Goal: Answer question/provide support: Share knowledge or assist other users

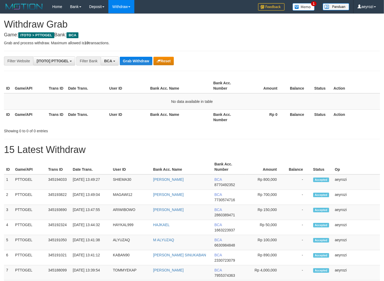
scroll to position [10, 0]
click at [139, 57] on button "Grab Withdraw" at bounding box center [136, 61] width 33 height 8
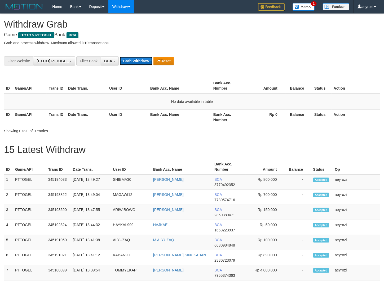
click at [139, 57] on button "Grab Withdraw" at bounding box center [136, 61] width 33 height 8
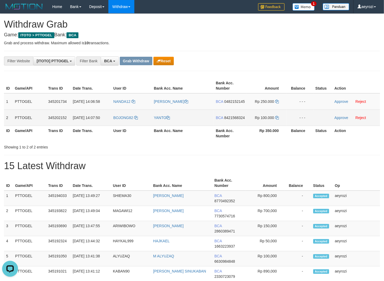
drag, startPoint x: 199, startPoint y: 151, endPoint x: 261, endPoint y: 124, distance: 67.6
click at [261, 124] on tbody "1 PTTOGEL 345201734 01/10/2025 14:06:58 NANDA12 MAMIK UTAMI BCA 0482152145 Rp 2…" at bounding box center [192, 109] width 376 height 33
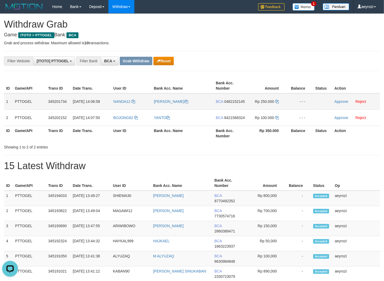
drag, startPoint x: 225, startPoint y: 105, endPoint x: 212, endPoint y: 109, distance: 13.5
click at [225, 104] on td "BCA 0482152145" at bounding box center [229, 101] width 33 height 16
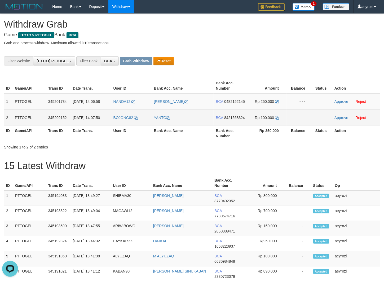
click at [233, 120] on span "8421568324" at bounding box center [234, 117] width 21 height 4
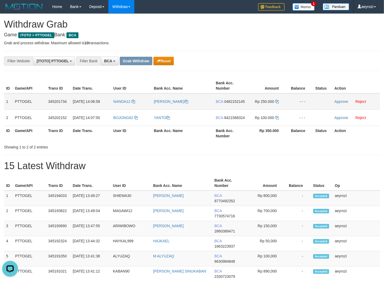
click at [230, 104] on span "0482152145" at bounding box center [234, 101] width 21 height 4
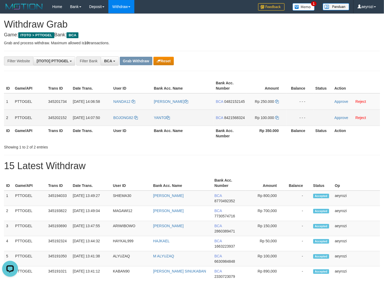
click at [226, 120] on span "8421568324" at bounding box center [234, 117] width 21 height 4
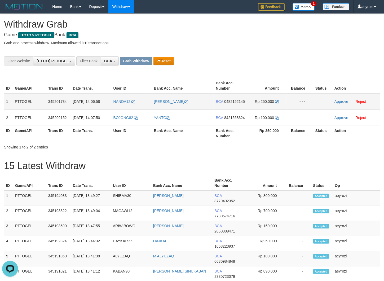
click at [230, 104] on span "0482152145" at bounding box center [234, 101] width 21 height 4
click at [278, 100] on icon at bounding box center [277, 102] width 4 height 4
click at [344, 101] on link "Approve" at bounding box center [341, 101] width 14 height 4
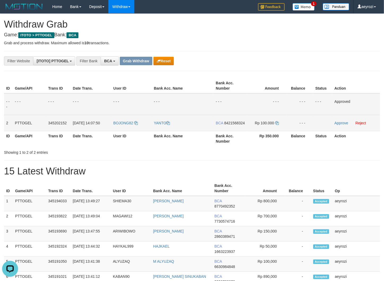
click at [228, 125] on span "8421568324" at bounding box center [234, 123] width 21 height 4
click at [278, 122] on icon at bounding box center [277, 123] width 4 height 4
click at [340, 121] on link "Approve" at bounding box center [341, 123] width 14 height 4
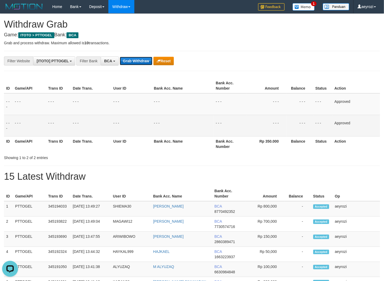
click at [139, 58] on button "Grab Withdraw" at bounding box center [136, 61] width 33 height 8
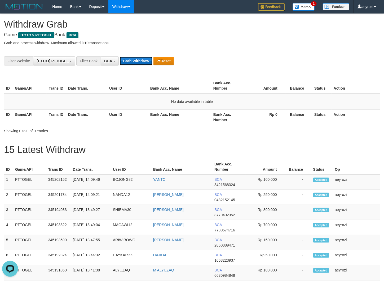
click at [146, 63] on button "Grab Withdraw" at bounding box center [136, 61] width 33 height 8
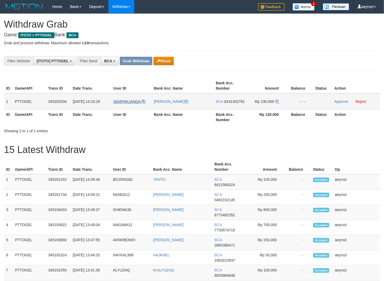
scroll to position [10, 0]
drag, startPoint x: 138, startPoint y: 106, endPoint x: 262, endPoint y: 110, distance: 124.3
click at [262, 110] on tr "1 PTTOGEL 345203204 01/10/2025 14:10:29 SEMPAKJANDA ASEP SULAEMAN BCA 624130278…" at bounding box center [192, 101] width 376 height 16
click at [224, 104] on span "6241302781" at bounding box center [234, 101] width 21 height 4
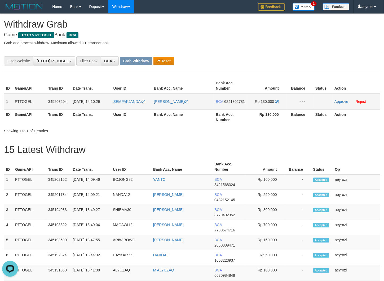
click at [224, 104] on span "6241302781" at bounding box center [234, 101] width 21 height 4
click at [226, 104] on span "6241302781" at bounding box center [234, 101] width 21 height 4
drag, startPoint x: 220, startPoint y: 107, endPoint x: 173, endPoint y: 112, distance: 47.7
click at [224, 104] on span "6241302781" at bounding box center [234, 101] width 21 height 4
click at [276, 101] on icon at bounding box center [277, 102] width 4 height 4
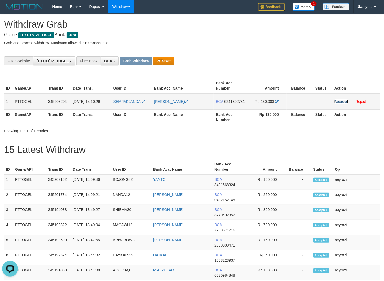
click at [342, 100] on link "Approve" at bounding box center [341, 101] width 14 height 4
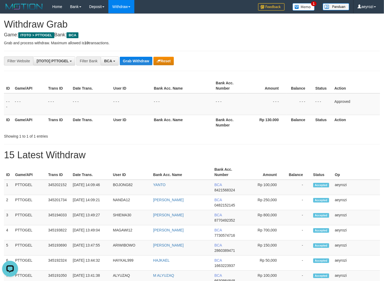
drag, startPoint x: 91, startPoint y: 98, endPoint x: 122, endPoint y: 68, distance: 42.9
click at [92, 98] on td "- - -" at bounding box center [91, 104] width 41 height 22
click at [126, 58] on button "Grab Withdraw" at bounding box center [136, 61] width 33 height 8
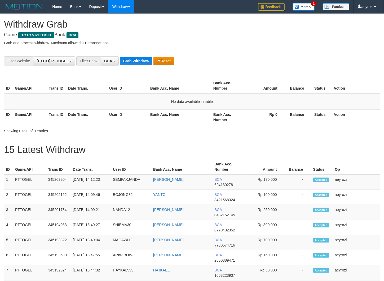
scroll to position [10, 0]
click at [134, 60] on button "Grab Withdraw" at bounding box center [136, 61] width 33 height 8
click at [133, 62] on button "Grab Withdraw" at bounding box center [136, 61] width 33 height 8
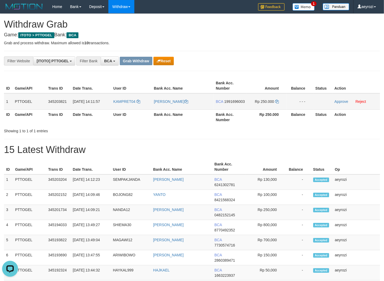
drag, startPoint x: 141, startPoint y: 105, endPoint x: 250, endPoint y: 105, distance: 108.9
click at [279, 110] on tr "1 PTTOGEL 345203821 [DATE] 14:11:57 KAMPRET04 [PERSON_NAME] BCA 1991696003 Rp 2…" at bounding box center [192, 101] width 376 height 16
click at [227, 104] on span "1991696003" at bounding box center [234, 101] width 21 height 4
click at [224, 104] on span "1991696003" at bounding box center [234, 101] width 21 height 4
click at [233, 104] on span "1991696003" at bounding box center [234, 101] width 21 height 4
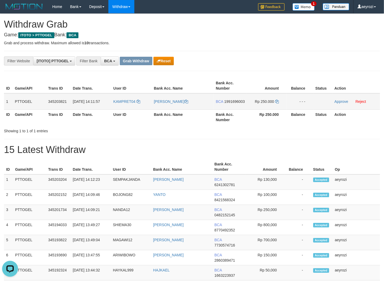
drag, startPoint x: 221, startPoint y: 105, endPoint x: 13, endPoint y: 109, distance: 207.9
click at [224, 104] on span "1991696003" at bounding box center [234, 101] width 21 height 4
click at [277, 101] on icon at bounding box center [277, 102] width 4 height 4
click at [343, 100] on link "Approve" at bounding box center [341, 101] width 14 height 4
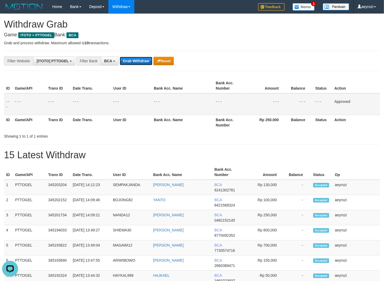
click at [125, 60] on button "Grab Withdraw" at bounding box center [136, 61] width 33 height 8
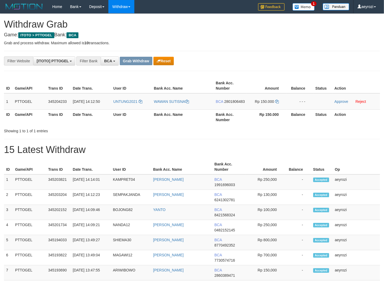
scroll to position [10, 0]
drag, startPoint x: 137, startPoint y: 113, endPoint x: 276, endPoint y: 111, distance: 139.1
click at [276, 110] on tr "1 PTTOGEL 345204233 01/10/2025 14:12:50 UNTUNG2021 WAWAN SUTISNA BCA 2801806483…" at bounding box center [192, 101] width 376 height 16
click at [233, 104] on span "2801806483" at bounding box center [234, 101] width 21 height 4
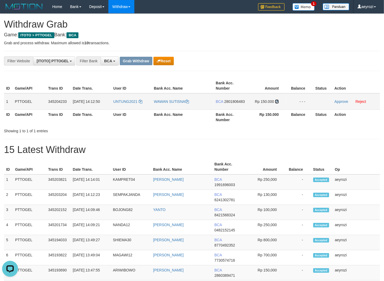
click at [276, 101] on icon at bounding box center [277, 102] width 4 height 4
click at [338, 102] on link "Approve" at bounding box center [341, 101] width 14 height 4
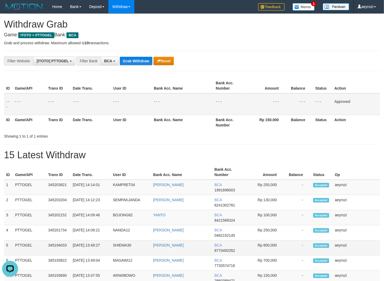
click at [264, 243] on td "Rp 800,000" at bounding box center [264, 247] width 39 height 15
click at [129, 61] on button "Grab Withdraw" at bounding box center [136, 61] width 33 height 8
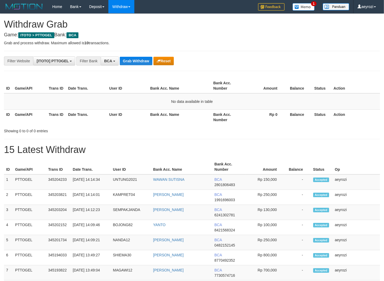
scroll to position [10, 0]
drag, startPoint x: 135, startPoint y: 60, endPoint x: 132, endPoint y: 63, distance: 4.0
click at [134, 61] on button "Grab Withdraw" at bounding box center [136, 61] width 33 height 8
click at [127, 64] on button "Grab Withdraw" at bounding box center [136, 61] width 33 height 8
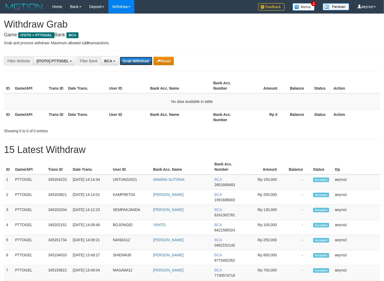
drag, startPoint x: 132, startPoint y: 60, endPoint x: 70, endPoint y: 80, distance: 64.7
click at [131, 59] on button "Grab Withdraw" at bounding box center [136, 61] width 33 height 8
click at [142, 61] on button "Grab Withdraw" at bounding box center [136, 61] width 33 height 8
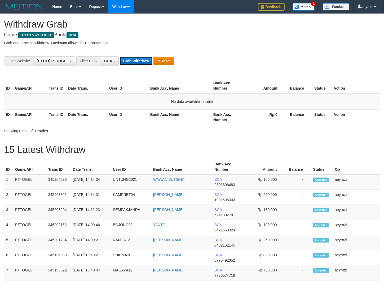
click at [142, 61] on button "Grab Withdraw" at bounding box center [136, 61] width 33 height 8
click at [140, 61] on button "Grab Withdraw" at bounding box center [136, 61] width 33 height 8
click at [136, 65] on button "Grab Withdraw" at bounding box center [136, 61] width 33 height 8
click at [138, 60] on button "Grab Withdraw" at bounding box center [136, 61] width 33 height 8
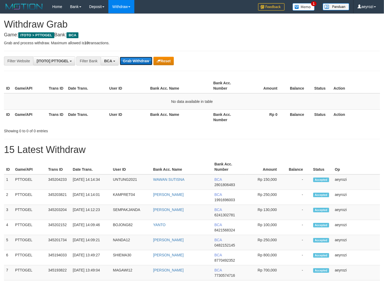
scroll to position [10, 0]
click at [139, 59] on button "Grab Withdraw" at bounding box center [136, 61] width 33 height 8
click at [131, 62] on button "Grab Withdraw" at bounding box center [136, 61] width 33 height 8
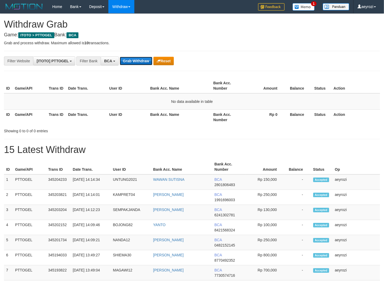
click at [137, 58] on button "Grab Withdraw" at bounding box center [136, 61] width 33 height 8
click at [143, 59] on button "Grab Withdraw" at bounding box center [136, 61] width 33 height 8
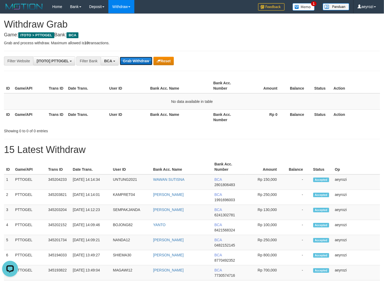
click at [139, 59] on button "Grab Withdraw" at bounding box center [136, 61] width 33 height 8
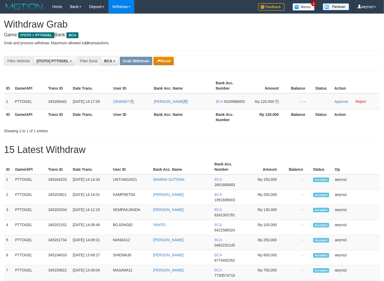
scroll to position [10, 0]
drag, startPoint x: 149, startPoint y: 99, endPoint x: 270, endPoint y: 105, distance: 121.4
click at [270, 105] on tr "1 PTTOGEL 345206442 [DATE] 14:17:55 DEWI007 [PERSON_NAME] BCA 8100968453 Rp 120…" at bounding box center [192, 101] width 376 height 16
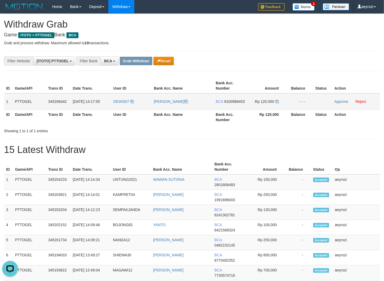
click at [230, 104] on span "8100968453" at bounding box center [234, 101] width 21 height 4
click at [224, 104] on span "8100968453" at bounding box center [234, 101] width 21 height 4
click at [230, 104] on span "8100968453" at bounding box center [234, 101] width 21 height 4
click at [278, 102] on icon at bounding box center [277, 102] width 4 height 4
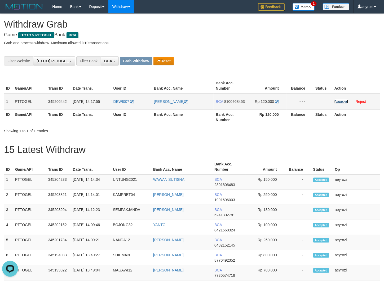
click at [341, 102] on link "Approve" at bounding box center [341, 101] width 14 height 4
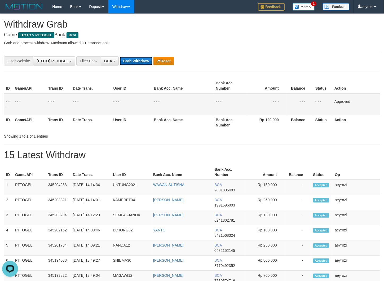
click at [139, 57] on button "Grab Withdraw" at bounding box center [136, 61] width 33 height 8
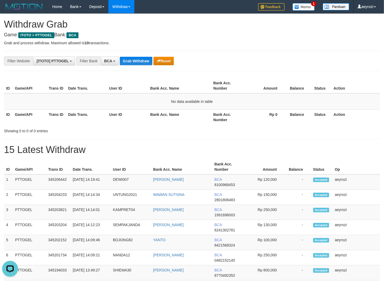
click at [138, 57] on button "Grab Withdraw" at bounding box center [136, 61] width 33 height 8
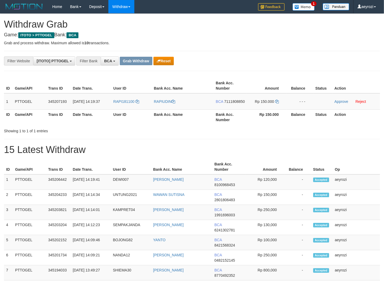
scroll to position [10, 0]
drag, startPoint x: 146, startPoint y: 101, endPoint x: 184, endPoint y: 107, distance: 38.4
click at [254, 105] on tr "1 PTTOGEL 345207193 01/10/2025 14:19:37 RAPI181100 RAPIUDIN BCA 7111808850 Rp 1…" at bounding box center [192, 101] width 376 height 16
click at [236, 101] on span "7111808850" at bounding box center [234, 101] width 21 height 4
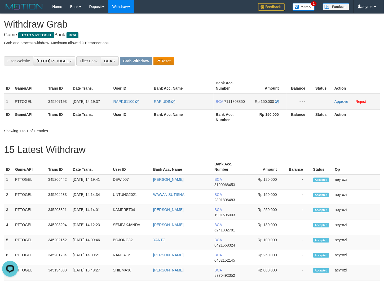
click at [240, 101] on span "7111808850" at bounding box center [234, 101] width 21 height 4
click at [241, 100] on span "7111808850" at bounding box center [234, 101] width 21 height 4
click at [276, 100] on icon at bounding box center [277, 102] width 4 height 4
drag, startPoint x: 276, startPoint y: 100, endPoint x: 185, endPoint y: 109, distance: 91.8
click at [276, 100] on icon at bounding box center [277, 102] width 4 height 4
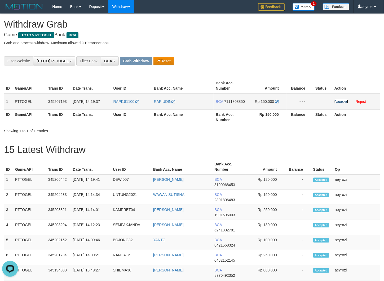
click at [342, 101] on link "Approve" at bounding box center [341, 101] width 14 height 4
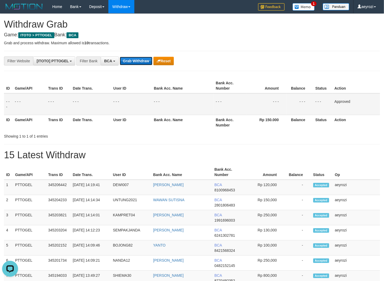
click at [140, 59] on button "Grab Withdraw" at bounding box center [136, 61] width 33 height 8
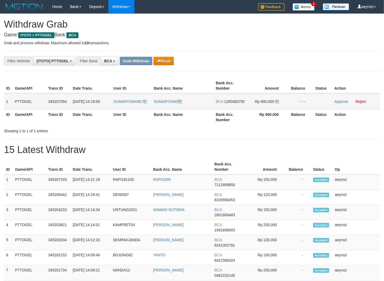
scroll to position [10, 0]
drag, startPoint x: 133, startPoint y: 106, endPoint x: 268, endPoint y: 107, distance: 135.1
click at [268, 107] on tr "1 PTTOGEL 345207354 [DATE] 14:19:59 SUMARYONO80 SUMARYONO BCA 1280483792 Rp 900…" at bounding box center [192, 101] width 376 height 16
click at [224, 104] on span "1280483792" at bounding box center [234, 101] width 21 height 4
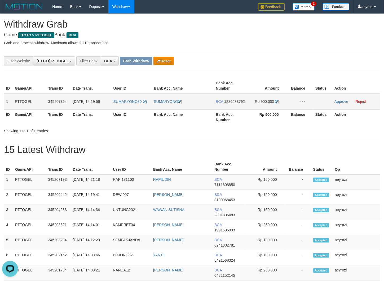
click at [232, 104] on span "1280483792" at bounding box center [234, 101] width 21 height 4
click at [275, 99] on td "Rp 900.000" at bounding box center [267, 101] width 40 height 16
click at [278, 100] on icon at bounding box center [277, 102] width 4 height 4
click at [344, 100] on link "Approve" at bounding box center [341, 101] width 14 height 4
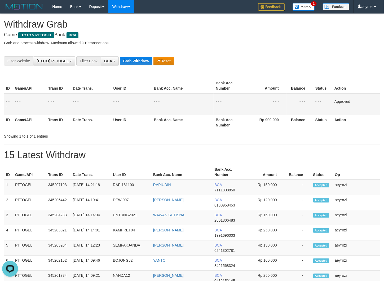
click at [140, 59] on button "Grab Withdraw" at bounding box center [136, 61] width 33 height 8
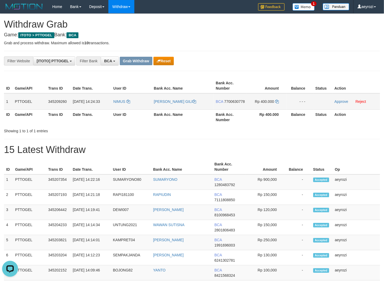
drag, startPoint x: 140, startPoint y: 102, endPoint x: 257, endPoint y: 104, distance: 117.6
click at [257, 104] on tr "1 PTTOGEL 345209260 [DATE] 14:24:33 [PERSON_NAME] GILI BCA 7700630778 Rp 400.00…" at bounding box center [192, 101] width 376 height 16
click at [228, 104] on span "7700630778" at bounding box center [234, 101] width 21 height 4
click at [230, 104] on span "7700630778" at bounding box center [234, 101] width 21 height 4
click at [277, 102] on icon at bounding box center [277, 102] width 4 height 4
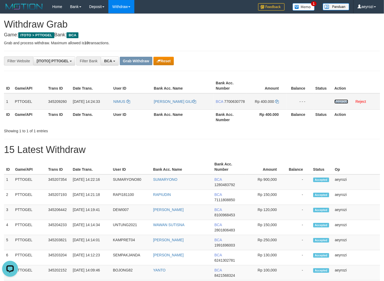
click at [340, 102] on link "Approve" at bounding box center [341, 101] width 14 height 4
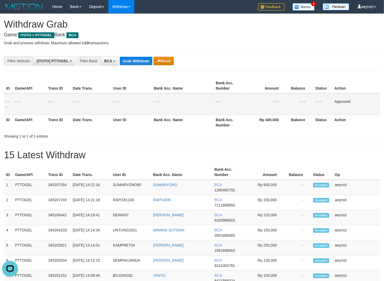
click at [119, 88] on th "User ID" at bounding box center [131, 85] width 41 height 15
click at [130, 61] on button "Grab Withdraw" at bounding box center [136, 61] width 33 height 8
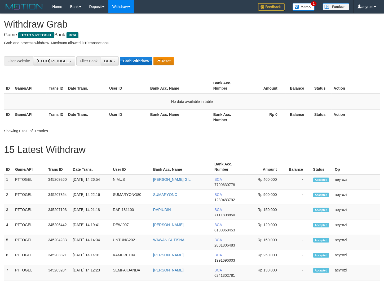
scroll to position [10, 0]
click at [138, 58] on button "Grab Withdraw" at bounding box center [136, 61] width 33 height 8
click at [137, 61] on button "Grab Withdraw" at bounding box center [136, 61] width 33 height 8
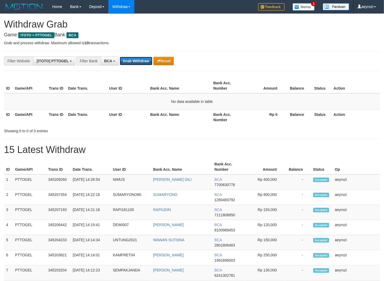
scroll to position [10, 0]
click at [138, 60] on button "Grab Withdraw" at bounding box center [136, 61] width 33 height 8
click at [139, 63] on button "Grab Withdraw" at bounding box center [136, 61] width 33 height 8
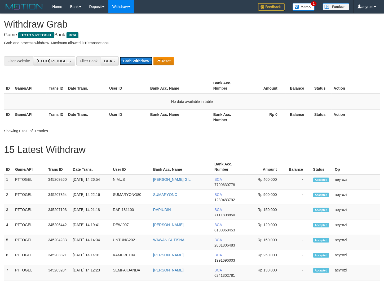
click at [139, 63] on button "Grab Withdraw" at bounding box center [136, 61] width 33 height 8
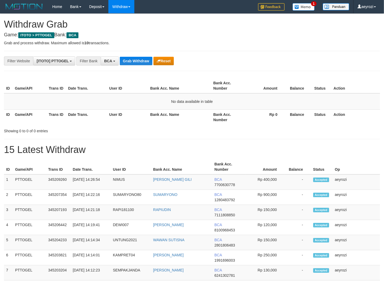
click at [139, 61] on button "Grab Withdraw" at bounding box center [136, 61] width 33 height 8
click at [139, 60] on button "Grab Withdraw" at bounding box center [136, 61] width 33 height 8
drag, startPoint x: 0, startPoint y: 0, endPoint x: 139, endPoint y: 59, distance: 150.9
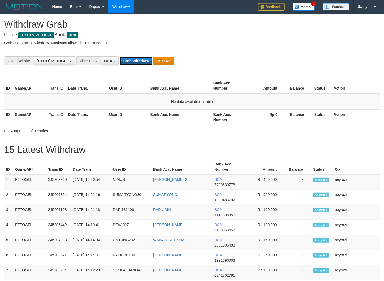
click at [139, 60] on button "Grab Withdraw" at bounding box center [136, 61] width 33 height 8
click at [139, 59] on button "Grab Withdraw" at bounding box center [136, 61] width 33 height 8
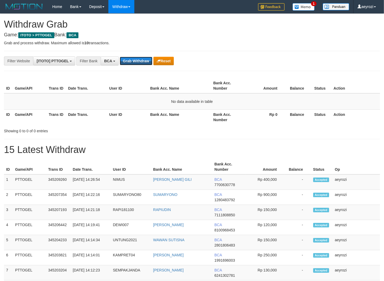
scroll to position [10, 0]
click at [139, 59] on button "Grab Withdraw" at bounding box center [136, 61] width 33 height 8
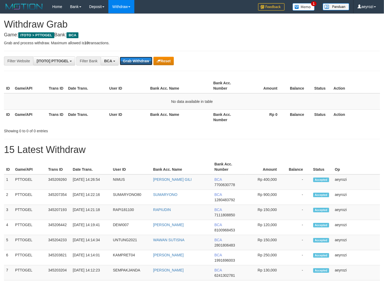
click at [139, 59] on button "Grab Withdraw" at bounding box center [136, 61] width 33 height 8
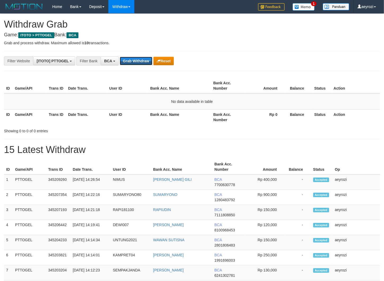
scroll to position [10, 0]
click at [139, 59] on button "Grab Withdraw" at bounding box center [136, 61] width 33 height 8
click at [132, 58] on button "Grab Withdraw" at bounding box center [136, 61] width 33 height 8
click at [129, 60] on button "Grab Withdraw" at bounding box center [136, 61] width 33 height 8
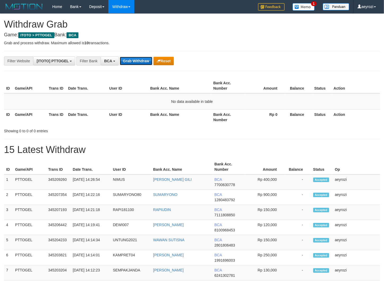
click at [129, 60] on button "Grab Withdraw" at bounding box center [136, 61] width 33 height 8
click at [140, 63] on button "Grab Withdraw" at bounding box center [136, 61] width 33 height 8
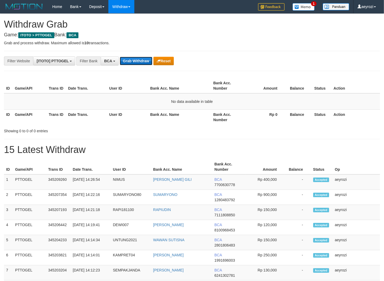
drag, startPoint x: 140, startPoint y: 62, endPoint x: 140, endPoint y: 59, distance: 2.9
click at [140, 61] on button "Grab Withdraw" at bounding box center [136, 61] width 33 height 8
click at [140, 59] on button "Grab Withdraw" at bounding box center [136, 61] width 33 height 8
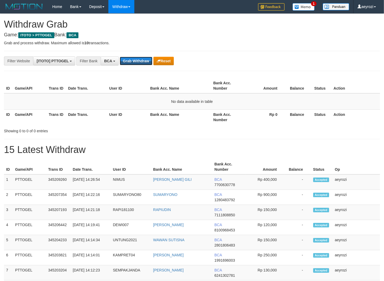
click at [140, 58] on button "Grab Withdraw" at bounding box center [136, 61] width 33 height 8
click at [140, 59] on button "Grab Withdraw" at bounding box center [136, 61] width 33 height 8
click at [140, 58] on button "Grab Withdraw" at bounding box center [136, 61] width 33 height 8
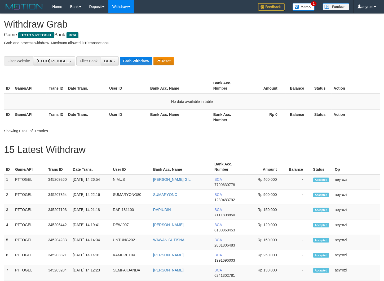
click at [140, 58] on button "Grab Withdraw" at bounding box center [136, 61] width 33 height 8
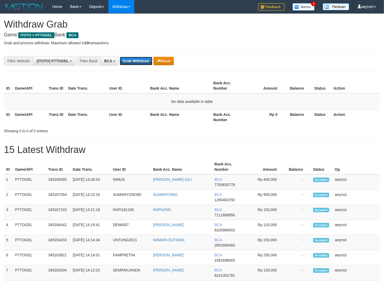
click at [140, 57] on button "Grab Withdraw" at bounding box center [136, 61] width 33 height 8
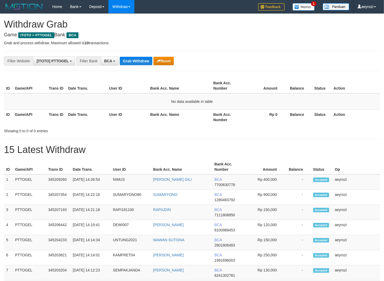
scroll to position [10, 0]
click at [140, 57] on button "Grab Withdraw" at bounding box center [136, 61] width 33 height 8
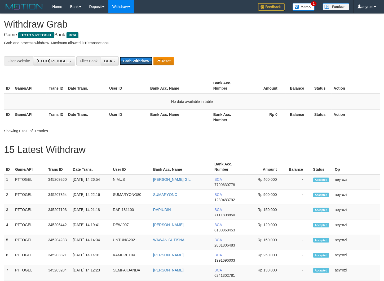
click at [140, 57] on button "Grab Withdraw" at bounding box center [136, 61] width 33 height 8
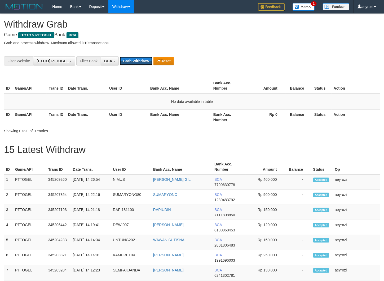
scroll to position [10, 0]
click at [140, 57] on button "Grab Withdraw" at bounding box center [136, 61] width 33 height 8
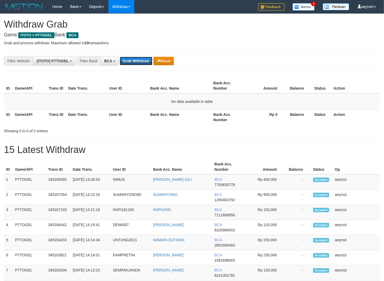
click at [140, 57] on button "Grab Withdraw" at bounding box center [136, 61] width 33 height 8
click at [137, 64] on button "Grab Withdraw" at bounding box center [136, 61] width 33 height 8
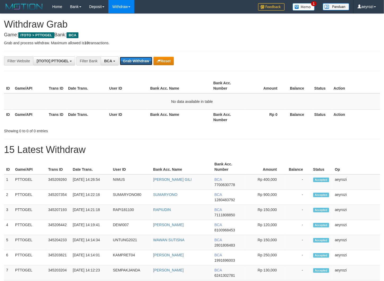
scroll to position [10, 0]
click at [137, 64] on button "Grab Withdraw" at bounding box center [136, 61] width 33 height 8
click at [129, 57] on button "Grab Withdraw" at bounding box center [136, 61] width 33 height 8
click at [131, 63] on button "Grab Withdraw" at bounding box center [136, 61] width 33 height 8
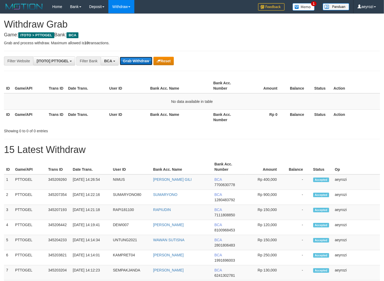
scroll to position [10, 0]
click at [137, 59] on button "Grab Withdraw" at bounding box center [136, 61] width 33 height 8
click at [138, 59] on button "Grab Withdraw" at bounding box center [136, 61] width 33 height 8
click at [132, 63] on button "Grab Withdraw" at bounding box center [136, 61] width 33 height 8
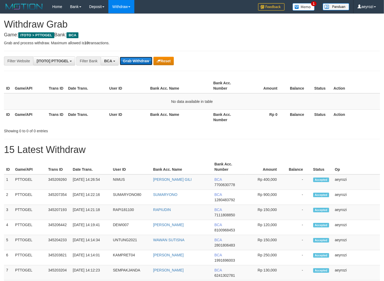
scroll to position [10, 0]
click at [131, 64] on button "Grab Withdraw" at bounding box center [136, 61] width 33 height 8
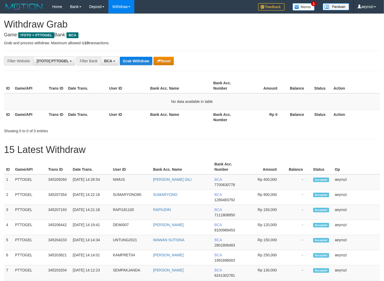
scroll to position [10, 0]
click at [131, 64] on button "Grab Withdraw" at bounding box center [136, 61] width 33 height 8
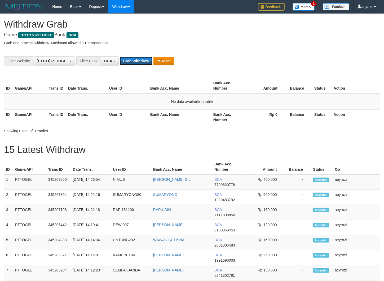
scroll to position [10, 0]
click at [131, 64] on button "Grab Withdraw" at bounding box center [136, 61] width 33 height 8
click at [130, 64] on button "Grab Withdraw" at bounding box center [136, 61] width 33 height 8
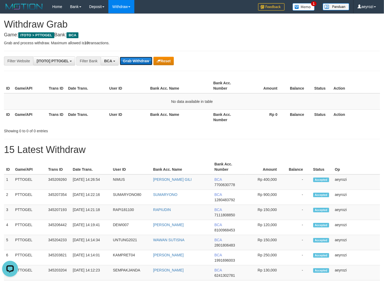
scroll to position [0, 0]
click at [130, 64] on button "Grab Withdraw" at bounding box center [136, 61] width 33 height 8
click at [129, 61] on button "Grab Withdraw" at bounding box center [136, 61] width 33 height 8
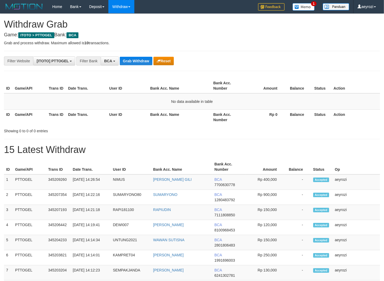
click at [129, 61] on button "Grab Withdraw" at bounding box center [136, 61] width 33 height 8
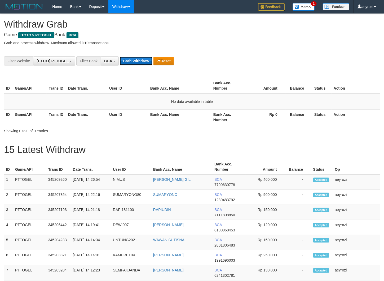
click at [128, 63] on button "Grab Withdraw" at bounding box center [136, 61] width 33 height 8
click at [128, 61] on button "Grab Withdraw" at bounding box center [136, 61] width 33 height 8
click at [128, 63] on button "Grab Withdraw" at bounding box center [136, 61] width 33 height 8
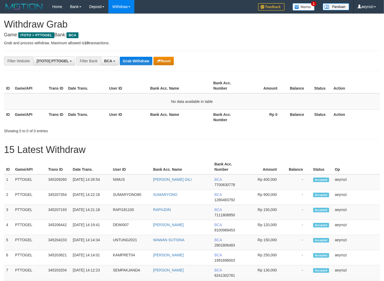
scroll to position [10, 0]
click at [128, 63] on button "Grab Withdraw" at bounding box center [136, 61] width 33 height 8
click at [133, 61] on button "Grab Withdraw" at bounding box center [136, 61] width 33 height 8
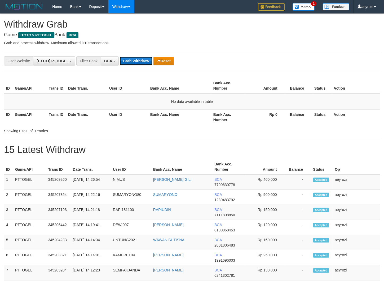
drag, startPoint x: 0, startPoint y: 0, endPoint x: 133, endPoint y: 60, distance: 145.6
click at [133, 60] on button "Grab Withdraw" at bounding box center [136, 61] width 33 height 8
click at [132, 59] on button "Grab Withdraw" at bounding box center [136, 61] width 33 height 8
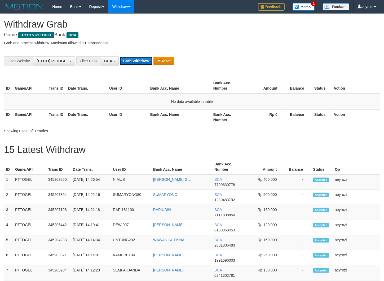
click at [132, 58] on button "Grab Withdraw" at bounding box center [136, 61] width 33 height 8
click at [135, 61] on button "Grab Withdraw" at bounding box center [136, 61] width 33 height 8
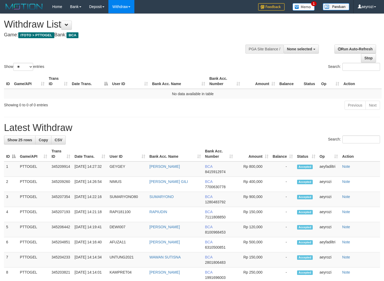
select select
select select "**"
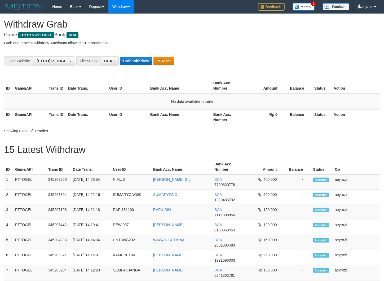
scroll to position [10, 0]
click at [133, 60] on button "Grab Withdraw" at bounding box center [136, 61] width 33 height 8
click at [127, 58] on button "Grab Withdraw" at bounding box center [136, 61] width 33 height 8
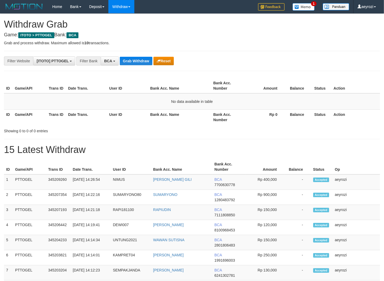
scroll to position [10, 0]
click at [127, 58] on button "Grab Withdraw" at bounding box center [136, 61] width 33 height 8
click at [143, 59] on button "Grab Withdraw" at bounding box center [136, 61] width 33 height 8
click at [146, 64] on button "Grab Withdraw" at bounding box center [136, 61] width 33 height 8
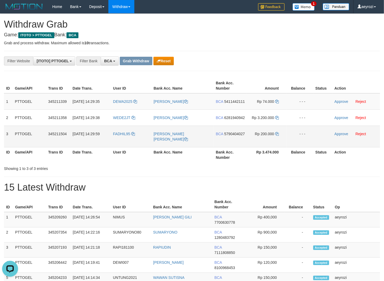
drag, startPoint x: 132, startPoint y: 107, endPoint x: 251, endPoint y: 146, distance: 125.5
click at [263, 139] on tbody "1 PTTOGEL 345211339 01/10/2025 14:29:35 DEWA2025 EKO PURWANTO BCA 5411442111 Rp…" at bounding box center [192, 120] width 376 height 54
click at [237, 104] on td "BCA 5411442111" at bounding box center [229, 101] width 33 height 16
click at [237, 101] on span "5411442111" at bounding box center [234, 101] width 21 height 4
click at [243, 101] on span "5411442111" at bounding box center [234, 101] width 21 height 4
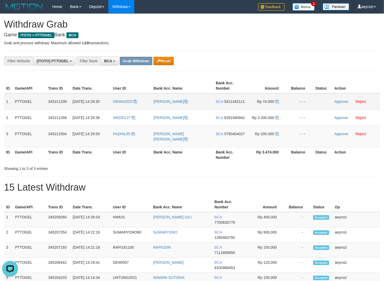
click at [238, 100] on span "5411442111" at bounding box center [234, 101] width 21 height 4
click at [276, 100] on icon at bounding box center [277, 102] width 4 height 4
click at [345, 102] on link "Approve" at bounding box center [341, 101] width 14 height 4
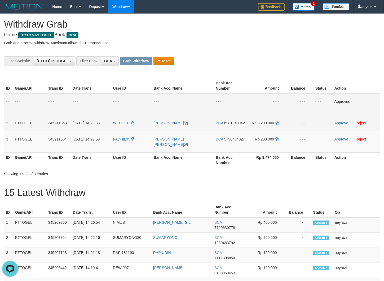
click at [230, 125] on span "6281940942" at bounding box center [234, 123] width 21 height 4
click at [277, 122] on icon at bounding box center [277, 123] width 4 height 4
click at [344, 123] on link "Approve" at bounding box center [341, 123] width 14 height 4
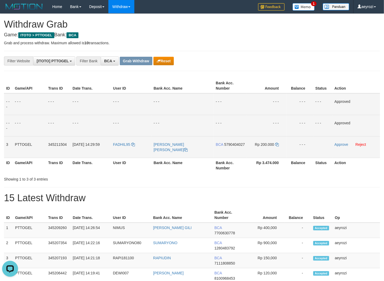
click at [226, 146] on span "5790404027" at bounding box center [234, 144] width 21 height 4
click at [229, 152] on td "BCA 5790404027" at bounding box center [229, 146] width 33 height 21
click at [229, 146] on span "5790404027" at bounding box center [234, 144] width 21 height 4
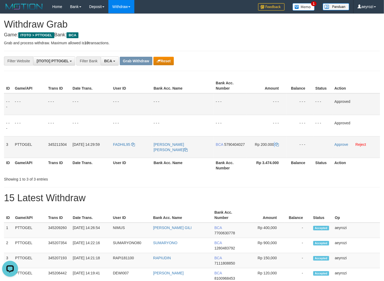
click at [275, 145] on td "Rp 200.000" at bounding box center [267, 146] width 40 height 21
click at [277, 142] on td "Rp 200.000" at bounding box center [267, 146] width 40 height 21
click at [277, 144] on icon at bounding box center [277, 144] width 4 height 4
click at [340, 145] on link "Approve" at bounding box center [341, 144] width 14 height 4
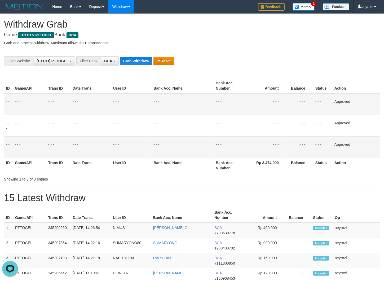
click at [82, 106] on td "- - -" at bounding box center [90, 104] width 41 height 22
click at [124, 65] on button "Grab Withdraw" at bounding box center [136, 61] width 33 height 8
click at [125, 64] on button "Grab Withdraw" at bounding box center [136, 61] width 33 height 8
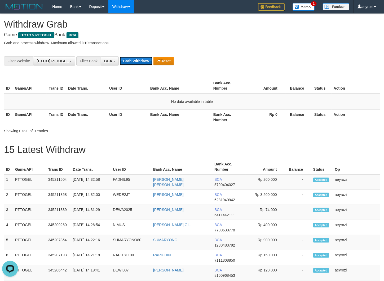
click at [141, 63] on button "Grab Withdraw" at bounding box center [136, 61] width 33 height 8
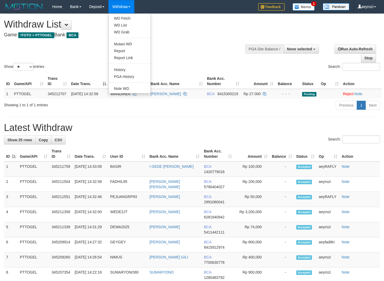
select select
select select "**"
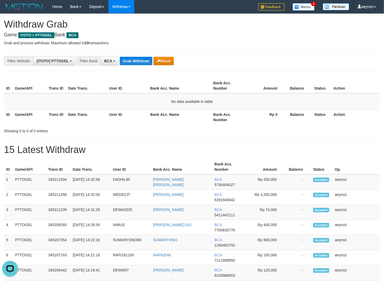
click at [79, 118] on th "Date Trans." at bounding box center [86, 116] width 41 height 15
click at [137, 59] on button "Grab Withdraw" at bounding box center [136, 61] width 33 height 8
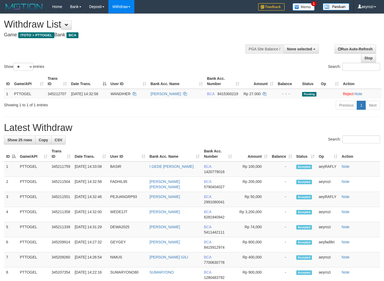
select select
select select "**"
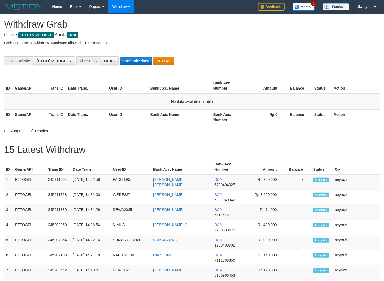
scroll to position [10, 0]
click at [137, 64] on button "Grab Withdraw" at bounding box center [136, 61] width 33 height 8
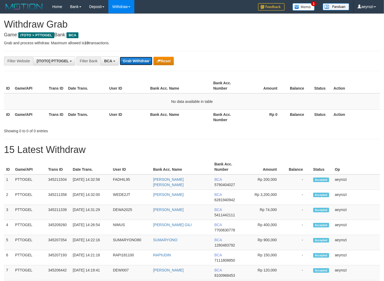
click at [126, 61] on button "Grab Withdraw" at bounding box center [136, 61] width 33 height 8
click at [125, 64] on button "Grab Withdraw" at bounding box center [136, 61] width 33 height 8
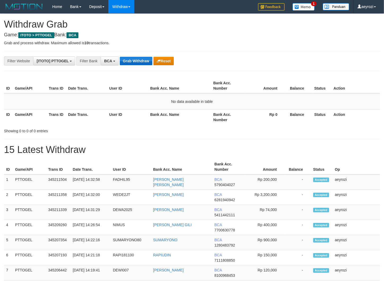
scroll to position [10, 0]
click at [125, 64] on button "Grab Withdraw" at bounding box center [136, 61] width 33 height 8
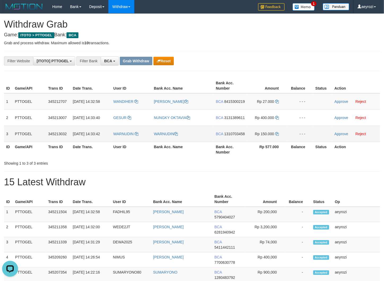
drag, startPoint x: 173, startPoint y: 129, endPoint x: 262, endPoint y: 135, distance: 88.9
click at [267, 137] on tbody "1 PTTOGEL 345212707 01/10/2025 14:32:58 WANDIHER WANDI HERMAWAN BCA 8415300219 …" at bounding box center [192, 117] width 376 height 49
click at [224, 104] on span "8415300219" at bounding box center [234, 101] width 21 height 4
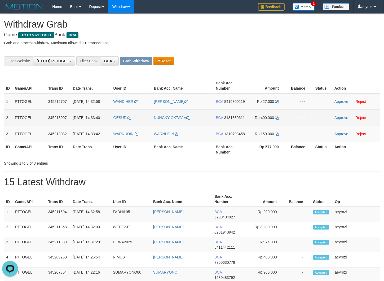
click at [235, 120] on span "3131389611" at bounding box center [234, 117] width 21 height 4
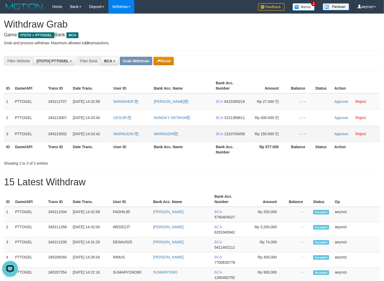
click at [228, 136] on span "1310703458" at bounding box center [234, 134] width 21 height 4
click at [231, 104] on span "8415300219" at bounding box center [234, 101] width 21 height 4
click at [277, 101] on icon at bounding box center [277, 102] width 4 height 4
click at [345, 101] on link "Approve" at bounding box center [341, 101] width 14 height 4
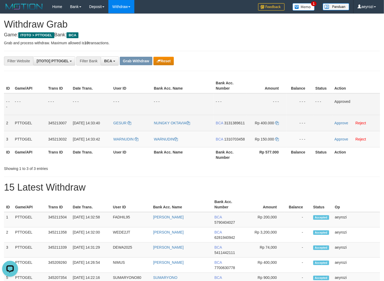
click at [231, 122] on span "3131389611" at bounding box center [234, 123] width 21 height 4
click at [276, 121] on icon at bounding box center [277, 123] width 4 height 4
click at [340, 123] on link "Approve" at bounding box center [341, 123] width 14 height 4
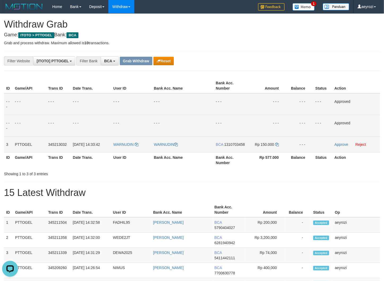
click at [229, 146] on span "1310703458" at bounding box center [234, 144] width 21 height 4
click at [277, 142] on icon at bounding box center [277, 144] width 4 height 4
click at [336, 146] on td "Approve Reject" at bounding box center [356, 144] width 48 height 16
click at [335, 145] on link "Approve" at bounding box center [341, 144] width 14 height 4
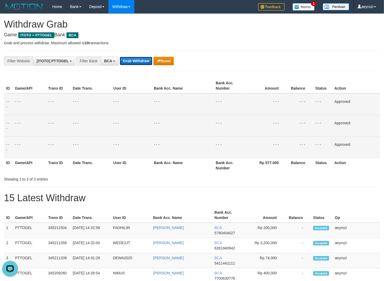
click at [121, 64] on button "Grab Withdraw" at bounding box center [136, 61] width 33 height 8
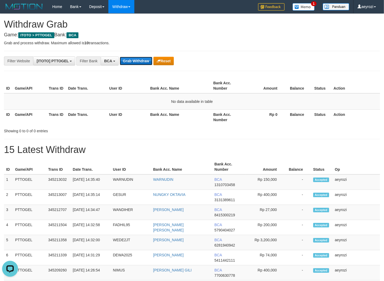
click at [136, 60] on button "Grab Withdraw" at bounding box center [136, 61] width 33 height 8
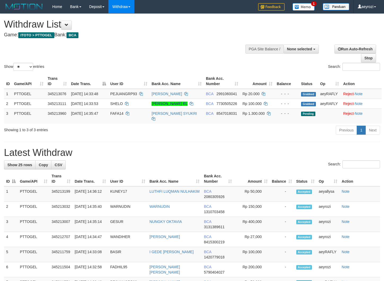
select select
select select "**"
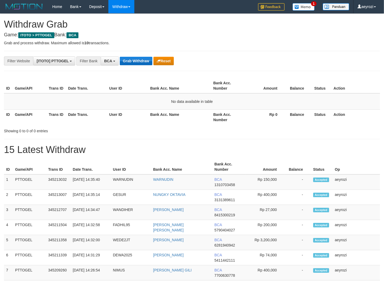
scroll to position [10, 0]
click at [119, 62] on div "**********" at bounding box center [160, 60] width 320 height 9
click at [135, 58] on button "Grab Withdraw" at bounding box center [136, 61] width 33 height 8
click at [145, 59] on button "Grab Withdraw" at bounding box center [136, 61] width 33 height 8
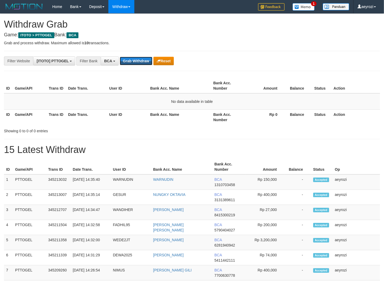
scroll to position [10, 0]
click at [142, 63] on button "Grab Withdraw" at bounding box center [136, 61] width 33 height 8
click at [142, 62] on button "Grab Withdraw" at bounding box center [136, 61] width 33 height 8
click at [141, 64] on button "Grab Withdraw" at bounding box center [136, 61] width 33 height 8
click at [153, 60] on div "Grab Withdraw Reset" at bounding box center [147, 61] width 54 height 8
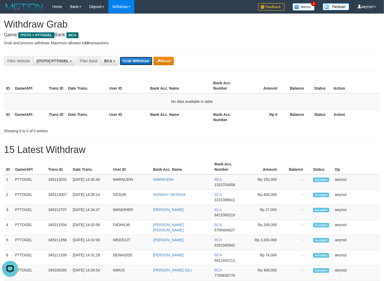
click at [146, 61] on button "Grab Withdraw" at bounding box center [136, 61] width 33 height 8
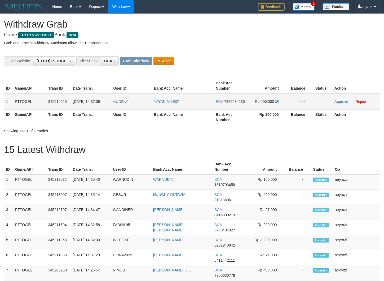
scroll to position [10, 0]
drag, startPoint x: 150, startPoint y: 107, endPoint x: 224, endPoint y: 106, distance: 73.9
click at [261, 106] on tr "1 PTTOGEL 345214520 01/10/2025 14:37:09 KUDE YAYAN MILE BCA 7975634230 Rp 200.0…" at bounding box center [192, 101] width 376 height 16
drag, startPoint x: 228, startPoint y: 107, endPoint x: 172, endPoint y: 102, distance: 55.3
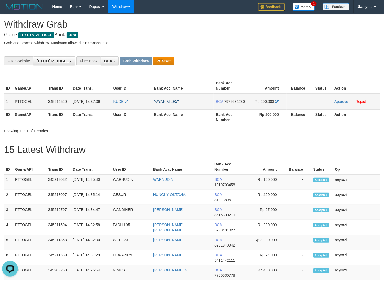
click at [227, 104] on span "7975634230" at bounding box center [234, 101] width 21 height 4
click at [235, 104] on span "7975634230" at bounding box center [234, 101] width 21 height 4
click at [276, 100] on icon at bounding box center [277, 102] width 4 height 4
click at [344, 100] on link "Approve" at bounding box center [341, 101] width 14 height 4
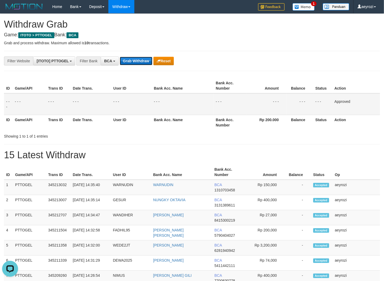
click at [136, 59] on button "Grab Withdraw" at bounding box center [136, 61] width 33 height 8
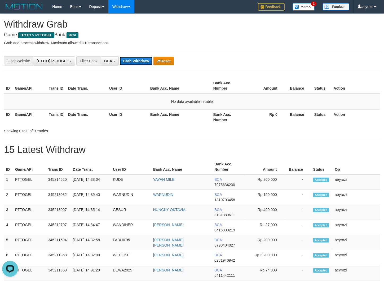
click at [132, 62] on button "Grab Withdraw" at bounding box center [136, 61] width 33 height 8
click at [125, 116] on th "User ID" at bounding box center [127, 116] width 41 height 15
click at [139, 62] on button "Grab Withdraw" at bounding box center [136, 61] width 33 height 8
click at [138, 61] on button "Grab Withdraw" at bounding box center [136, 61] width 33 height 8
click at [142, 59] on button "Grab Withdraw" at bounding box center [136, 61] width 33 height 8
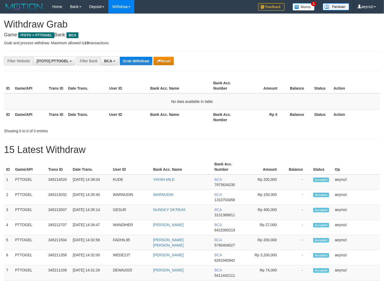
scroll to position [10, 0]
click at [142, 59] on button "Grab Withdraw" at bounding box center [136, 61] width 33 height 8
click at [119, 110] on th "User ID" at bounding box center [127, 116] width 41 height 15
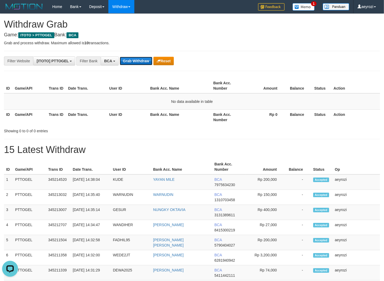
click at [136, 61] on button "Grab Withdraw" at bounding box center [136, 61] width 33 height 8
click at [129, 61] on button "Grab Withdraw" at bounding box center [136, 61] width 33 height 8
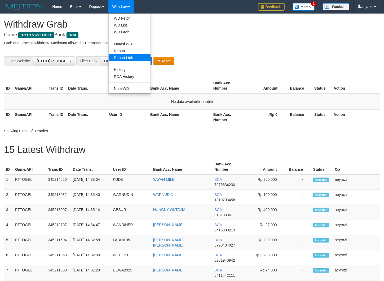
scroll to position [10, 0]
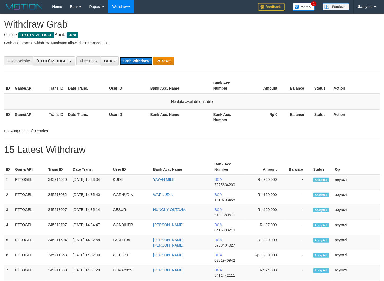
click at [148, 60] on button "Grab Withdraw" at bounding box center [136, 61] width 33 height 8
click at [139, 58] on button "Grab Withdraw" at bounding box center [136, 61] width 33 height 8
click at [137, 57] on button "Grab Withdraw" at bounding box center [136, 61] width 33 height 8
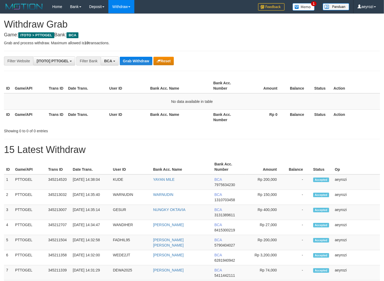
scroll to position [10, 0]
click at [137, 57] on button "Grab Withdraw" at bounding box center [136, 61] width 33 height 8
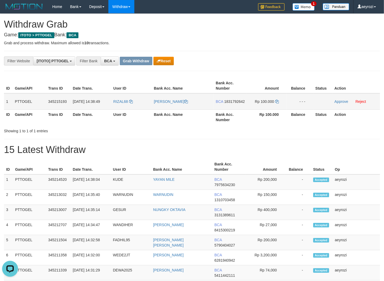
drag, startPoint x: 143, startPoint y: 96, endPoint x: 251, endPoint y: 103, distance: 108.9
click at [252, 103] on tr "1 PTTOGEL 345215193 01/10/2025 14:38:49 RIZAL68 RATNA SARI BCA 1831792642 Rp 10…" at bounding box center [192, 101] width 376 height 16
click at [231, 104] on span "1831792642" at bounding box center [234, 101] width 21 height 4
click at [228, 104] on span "1831792642" at bounding box center [234, 101] width 21 height 4
click at [225, 104] on span "1831792642" at bounding box center [234, 101] width 21 height 4
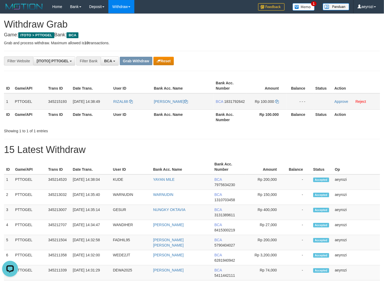
click at [224, 104] on span "1831792642" at bounding box center [234, 101] width 21 height 4
drag, startPoint x: 225, startPoint y: 105, endPoint x: 213, endPoint y: 105, distance: 11.7
click at [225, 104] on span "1831792642" at bounding box center [234, 101] width 21 height 4
click at [276, 102] on icon at bounding box center [277, 102] width 4 height 4
click at [342, 101] on link "Approve" at bounding box center [341, 101] width 14 height 4
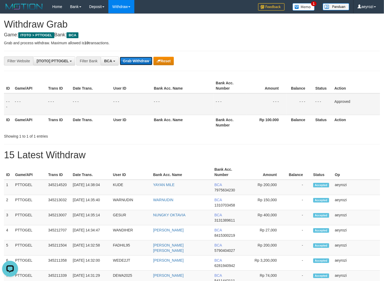
click at [124, 61] on button "Grab Withdraw" at bounding box center [136, 61] width 33 height 8
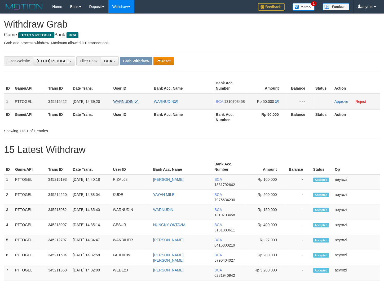
scroll to position [10, 0]
drag, startPoint x: 130, startPoint y: 108, endPoint x: 281, endPoint y: 110, distance: 151.2
click at [281, 110] on tr "1 PTTOGEL 345215422 01/10/2025 14:39:20 WARNUDIN WARNUDIN BCA 1310703458 Rp 50.…" at bounding box center [192, 101] width 376 height 16
click at [231, 104] on span "1310703458" at bounding box center [234, 101] width 21 height 4
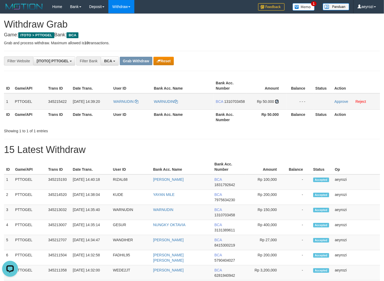
click at [278, 100] on icon at bounding box center [277, 102] width 4 height 4
click at [278, 99] on td "Rp 50.000" at bounding box center [267, 101] width 40 height 16
click at [276, 101] on icon at bounding box center [277, 102] width 4 height 4
click at [340, 100] on link "Approve" at bounding box center [341, 101] width 14 height 4
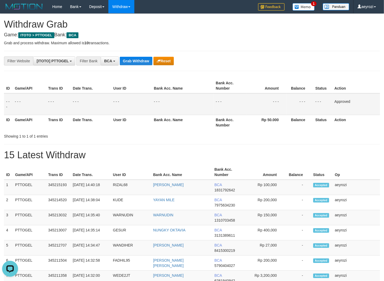
click at [95, 87] on th "Date Trans." at bounding box center [91, 85] width 41 height 15
click at [139, 64] on button "Grab Withdraw" at bounding box center [136, 61] width 33 height 8
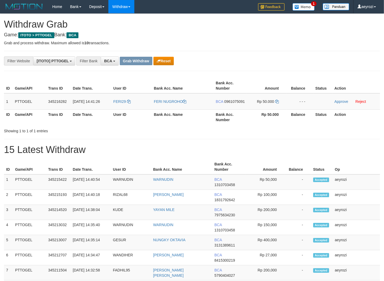
scroll to position [10, 0]
click at [163, 63] on button "Reset" at bounding box center [163, 61] width 20 height 8
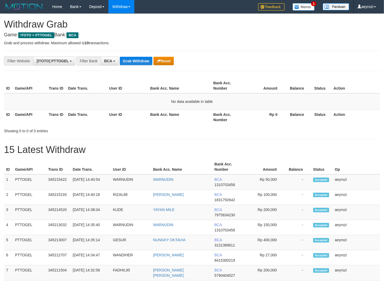
scroll to position [10, 0]
click at [142, 64] on button "Grab Withdraw" at bounding box center [136, 61] width 33 height 8
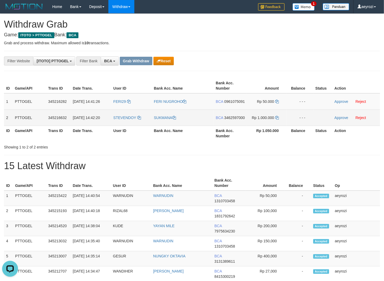
drag, startPoint x: 144, startPoint y: 106, endPoint x: 267, endPoint y: 127, distance: 124.1
click at [267, 126] on tbody "1 PTTOGEL 345216282 01/10/2025 14:41:26 FERI29 FERI NUGROHO BCA 0961075091 Rp 5…" at bounding box center [192, 109] width 376 height 33
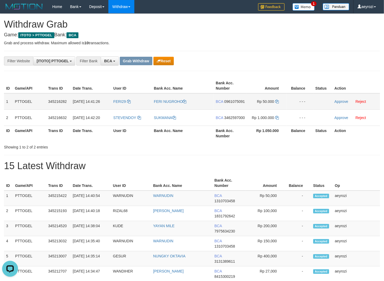
click at [230, 104] on span "0961075091" at bounding box center [234, 101] width 21 height 4
click at [234, 106] on table "ID Game/API Trans ID Date Trans. User ID Bank Acc. Name Bank Acc. Number Amount…" at bounding box center [192, 109] width 376 height 63
click at [233, 104] on span "0961075091" at bounding box center [234, 101] width 21 height 4
copy span "0961075091"
click at [148, 85] on th "User ID" at bounding box center [131, 85] width 41 height 15
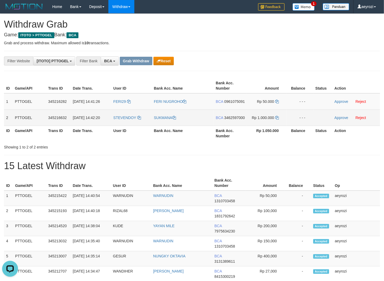
drag, startPoint x: 129, startPoint y: 111, endPoint x: 268, endPoint y: 128, distance: 140.3
click at [275, 126] on tbody "1 PTTOGEL 345216282 01/10/2025 14:41:26 FERI29 FERI NUGROHO BCA 0961075091 Rp 5…" at bounding box center [192, 109] width 376 height 33
copy tr
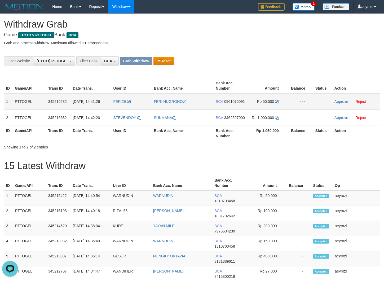
click at [227, 104] on span "0961075091" at bounding box center [234, 101] width 21 height 4
copy tr
click at [224, 104] on span "0961075091" at bounding box center [234, 101] width 21 height 4
click at [225, 104] on span "0961075091" at bounding box center [234, 101] width 21 height 4
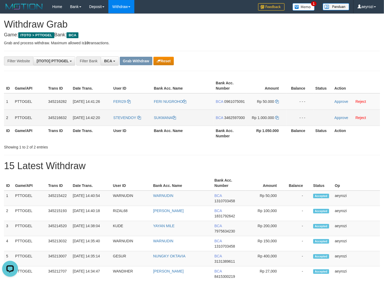
click at [232, 120] on span "3462597000" at bounding box center [234, 117] width 21 height 4
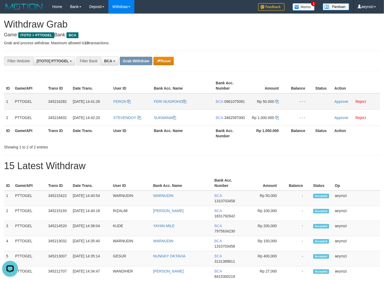
click at [224, 104] on span "0961075091" at bounding box center [234, 101] width 21 height 4
click at [278, 101] on icon at bounding box center [277, 102] width 4 height 4
click at [224, 104] on span "0961075091" at bounding box center [234, 101] width 21 height 4
click at [278, 103] on icon at bounding box center [277, 102] width 4 height 4
drag, startPoint x: 278, startPoint y: 101, endPoint x: 126, endPoint y: 114, distance: 152.1
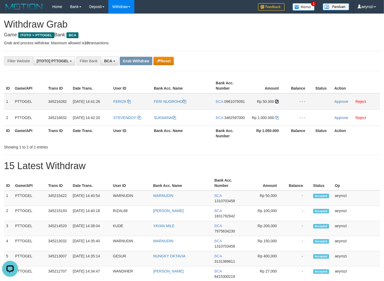
click at [277, 100] on icon at bounding box center [277, 102] width 4 height 4
click at [337, 104] on td "Approve Reject" at bounding box center [356, 101] width 48 height 16
click at [337, 102] on link "Approve" at bounding box center [341, 101] width 14 height 4
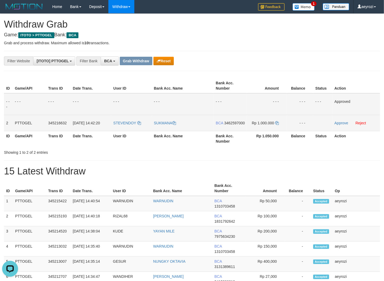
click at [227, 125] on span "3462597000" at bounding box center [234, 123] width 21 height 4
click at [279, 124] on td "Rp 1.000.000" at bounding box center [267, 123] width 40 height 16
click at [278, 124] on icon at bounding box center [277, 123] width 4 height 4
click at [340, 124] on link "Approve" at bounding box center [341, 123] width 14 height 4
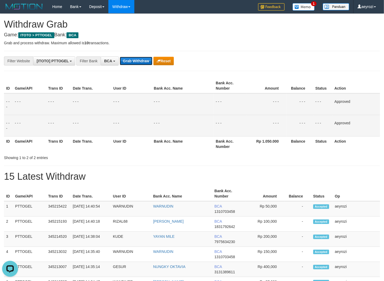
click at [140, 57] on button "Grab Withdraw" at bounding box center [136, 61] width 33 height 8
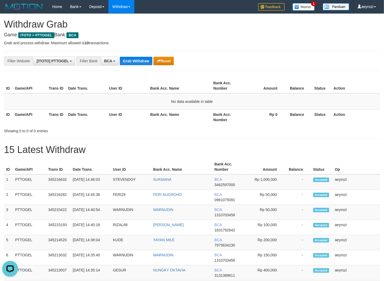
click at [109, 112] on th "User ID" at bounding box center [127, 116] width 41 height 15
click at [143, 59] on button "Grab Withdraw" at bounding box center [136, 61] width 33 height 8
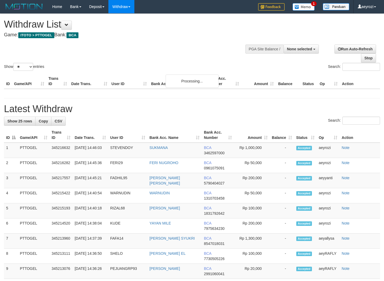
select select
select select "**"
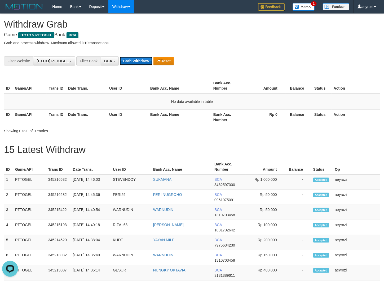
click at [128, 61] on button "Grab Withdraw" at bounding box center [136, 61] width 33 height 8
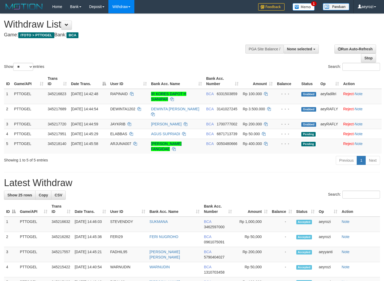
select select
select select "**"
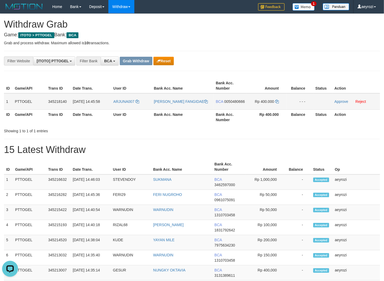
drag, startPoint x: 136, startPoint y: 104, endPoint x: 256, endPoint y: 102, distance: 120.5
click at [256, 102] on tr "1 PTTOGEL 345218140 01/10/2025 14:45:58 ARJUNA007 IRWAN SOLEMAN FANGIDAE BCA 00…" at bounding box center [192, 101] width 376 height 16
click at [225, 104] on span "0050480666" at bounding box center [234, 101] width 21 height 4
click at [234, 104] on span "0050480666" at bounding box center [234, 101] width 21 height 4
click at [224, 104] on span "0050480666" at bounding box center [234, 101] width 21 height 4
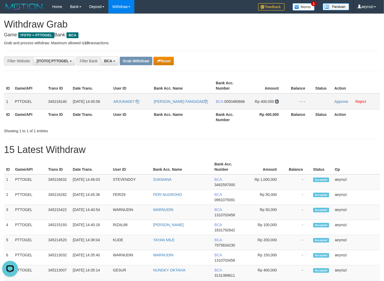
click at [277, 101] on icon at bounding box center [277, 102] width 4 height 4
click at [346, 101] on link "Approve" at bounding box center [341, 101] width 14 height 4
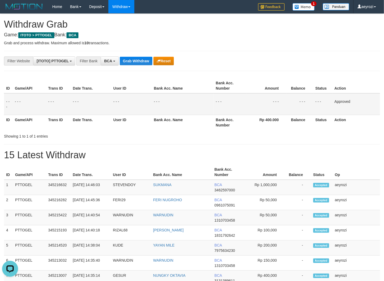
drag, startPoint x: 93, startPoint y: 116, endPoint x: 137, endPoint y: 84, distance: 53.6
click at [94, 116] on th "Date Trans." at bounding box center [91, 122] width 41 height 15
click at [140, 61] on button "Grab Withdraw" at bounding box center [136, 61] width 33 height 8
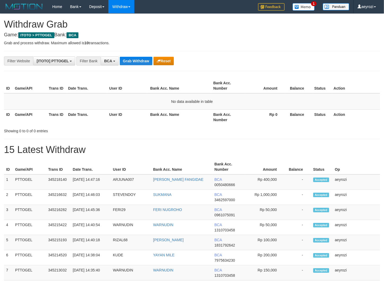
scroll to position [10, 0]
click at [142, 63] on button "Grab Withdraw" at bounding box center [136, 61] width 33 height 8
click at [140, 63] on button "Grab Withdraw" at bounding box center [136, 61] width 33 height 8
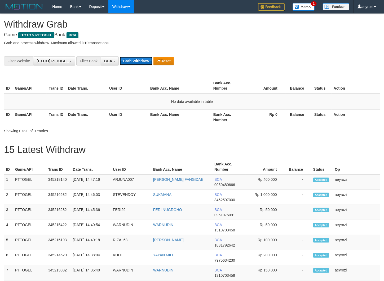
click at [133, 59] on button "Grab Withdraw" at bounding box center [136, 61] width 33 height 8
click at [135, 59] on button "Grab Withdraw" at bounding box center [136, 61] width 33 height 8
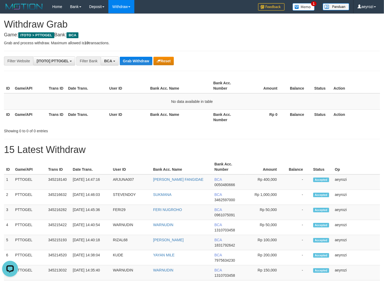
click at [292, 90] on th "Balance" at bounding box center [298, 85] width 27 height 15
click at [135, 60] on button "Grab Withdraw" at bounding box center [136, 61] width 33 height 8
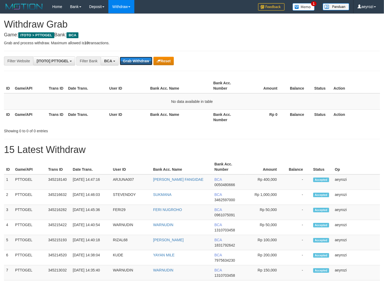
scroll to position [10, 0]
click at [139, 57] on button "Grab Withdraw" at bounding box center [136, 61] width 33 height 8
click at [73, 103] on td "No data available in table" at bounding box center [192, 101] width 376 height 16
click at [142, 63] on button "Grab Withdraw" at bounding box center [136, 61] width 33 height 8
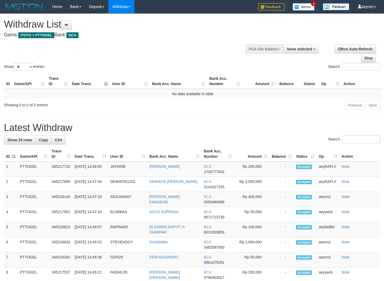
select select
select select "**"
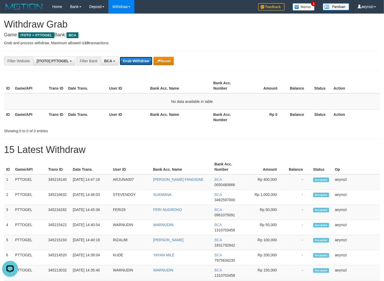
click at [124, 64] on button "Grab Withdraw" at bounding box center [136, 61] width 33 height 8
click at [146, 57] on button "Grab Withdraw" at bounding box center [136, 61] width 33 height 8
click at [145, 56] on div "**********" at bounding box center [160, 60] width 320 height 9
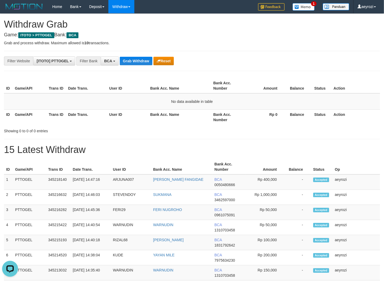
scroll to position [0, 0]
click at [140, 59] on button "Grab Withdraw" at bounding box center [136, 61] width 33 height 8
click at [134, 59] on button "Grab Withdraw" at bounding box center [136, 61] width 33 height 8
click at [147, 62] on button "Grab Withdraw" at bounding box center [136, 61] width 33 height 8
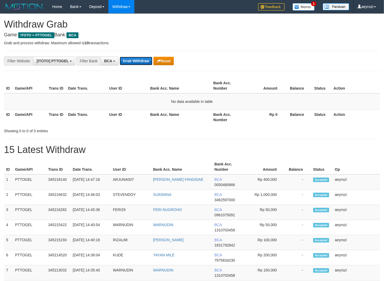
click at [124, 59] on button "Grab Withdraw" at bounding box center [136, 61] width 33 height 8
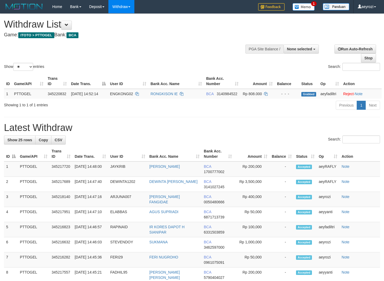
select select
select select "**"
select select
select select "**"
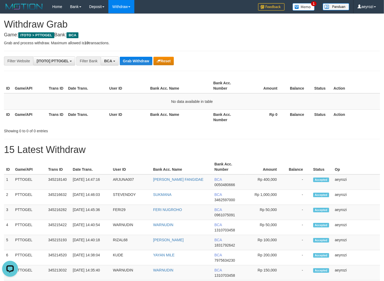
click at [119, 113] on th "User ID" at bounding box center [127, 116] width 41 height 15
click at [140, 59] on button "Grab Withdraw" at bounding box center [136, 61] width 33 height 8
click at [137, 59] on button "Grab Withdraw" at bounding box center [136, 61] width 33 height 8
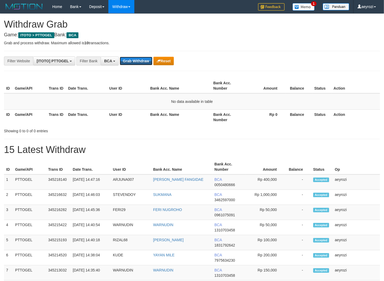
click at [137, 59] on button "Grab Withdraw" at bounding box center [136, 61] width 33 height 8
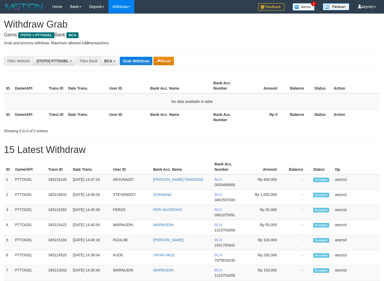
click at [133, 59] on button "Grab Withdraw" at bounding box center [136, 61] width 33 height 8
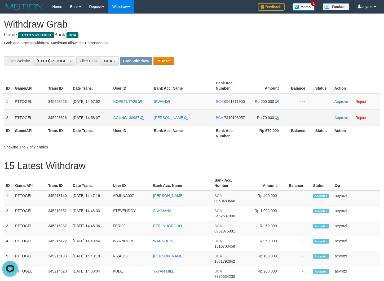
drag, startPoint x: 145, startPoint y: 101, endPoint x: 269, endPoint y: 113, distance: 123.7
click at [269, 113] on tbody "1 PTTOGEL 345223223 01/10/2025 14:57:52 KOPETUTA28 IRWAN BCA 0561311900 Rp 500.…" at bounding box center [192, 109] width 376 height 33
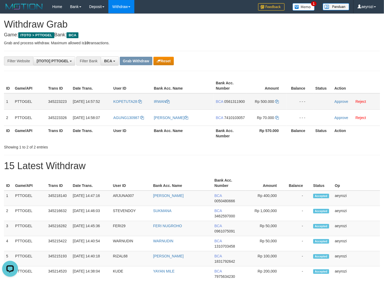
click at [236, 100] on span "0561311900" at bounding box center [234, 101] width 21 height 4
click at [276, 101] on icon at bounding box center [277, 102] width 4 height 4
click at [341, 100] on link "Approve" at bounding box center [341, 101] width 14 height 4
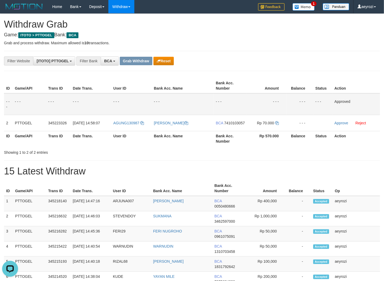
drag, startPoint x: 223, startPoint y: 127, endPoint x: 12, endPoint y: 155, distance: 212.4
click at [224, 125] on span "7410103057" at bounding box center [234, 123] width 21 height 4
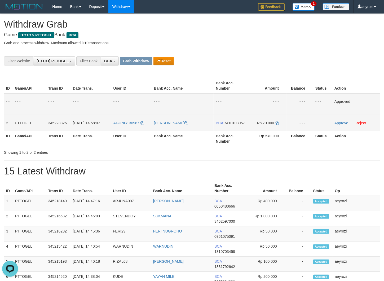
click at [224, 125] on span "7410103057" at bounding box center [234, 123] width 21 height 4
click at [279, 124] on td "Rp 70.000" at bounding box center [267, 123] width 40 height 16
click at [277, 123] on icon at bounding box center [277, 123] width 4 height 4
click at [341, 125] on link "Approve" at bounding box center [341, 123] width 14 height 4
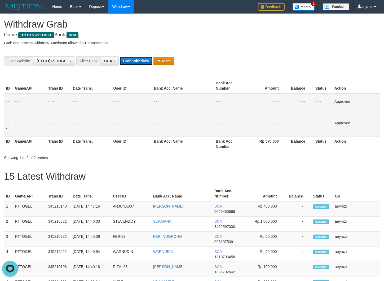
click at [137, 57] on button "Grab Withdraw" at bounding box center [136, 61] width 33 height 8
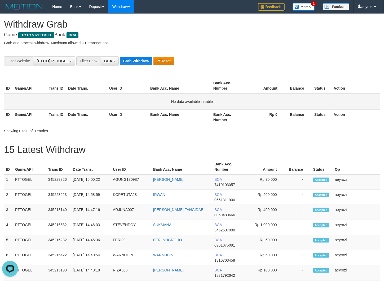
click at [85, 101] on td "No data available in table" at bounding box center [192, 101] width 376 height 16
click at [133, 65] on button "Grab Withdraw" at bounding box center [136, 61] width 33 height 8
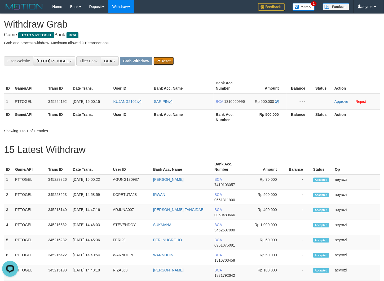
click at [170, 63] on button "Reset" at bounding box center [163, 61] width 20 height 8
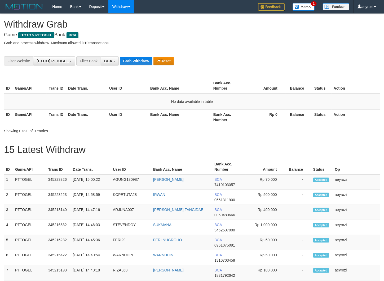
scroll to position [10, 0]
click at [141, 61] on button "Grab Withdraw" at bounding box center [136, 61] width 33 height 8
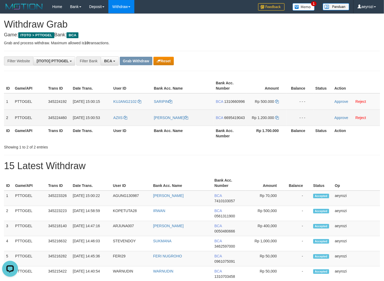
drag, startPoint x: 149, startPoint y: 112, endPoint x: 264, endPoint y: 124, distance: 115.3
click at [264, 124] on tbody "1 PTTOGEL 345224192 [DATE] 15:00:15 KUJANG2102 [GEOGRAPHIC_DATA] BCA 1310660996…" at bounding box center [192, 109] width 376 height 33
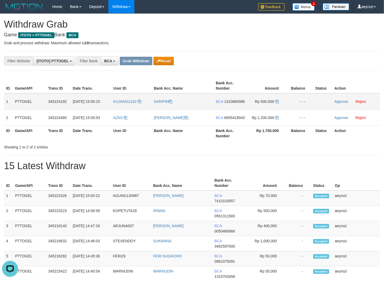
click at [226, 104] on span "1310660996" at bounding box center [234, 101] width 21 height 4
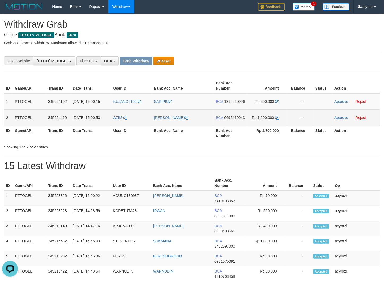
click at [231, 120] on span "6695419043" at bounding box center [234, 117] width 21 height 4
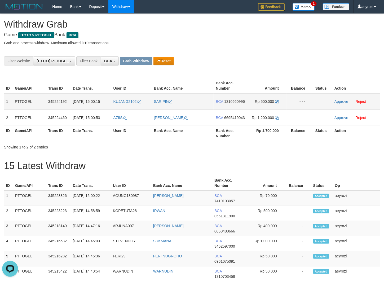
click at [225, 104] on span "1310660996" at bounding box center [234, 101] width 21 height 4
click at [276, 102] on icon at bounding box center [277, 102] width 4 height 4
click at [339, 101] on link "Approve" at bounding box center [341, 101] width 14 height 4
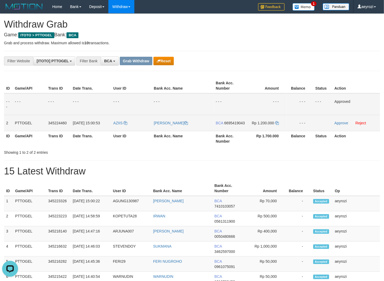
click at [224, 125] on span "6695419043" at bounding box center [234, 123] width 21 height 4
click at [229, 125] on span "6695419043" at bounding box center [234, 123] width 21 height 4
click at [226, 125] on span "6695419043" at bounding box center [234, 123] width 21 height 4
click at [277, 122] on icon at bounding box center [277, 123] width 4 height 4
click at [342, 124] on link "Approve" at bounding box center [341, 123] width 14 height 4
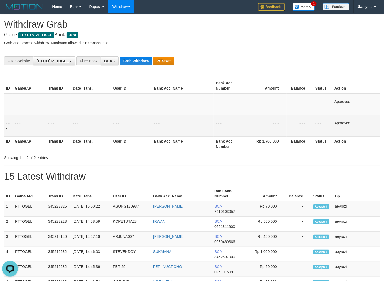
click at [79, 158] on div "Showing 1 to 2 of 2 entries" at bounding box center [80, 156] width 152 height 7
click at [147, 60] on button "Grab Withdraw" at bounding box center [136, 61] width 33 height 8
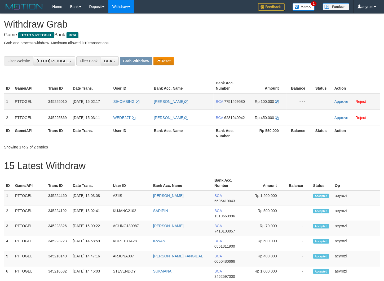
scroll to position [10, 0]
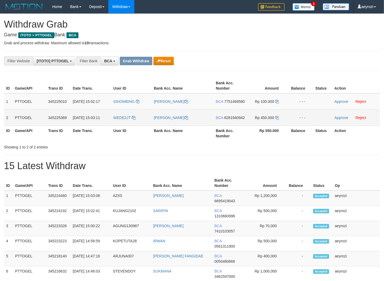
drag, startPoint x: 215, startPoint y: 121, endPoint x: 261, endPoint y: 118, distance: 46.7
click at [261, 118] on tbody "1 PTTOGEL 345225010 [DATE] 15:02:17 [GEOGRAPHIC_DATA] [PERSON_NAME] BCA 7751469…" at bounding box center [192, 109] width 376 height 33
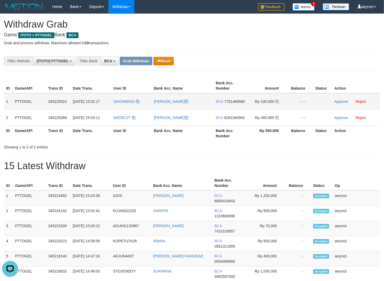
click at [232, 104] on span "7751469580" at bounding box center [234, 101] width 21 height 4
click at [233, 104] on span "7751469580" at bounding box center [234, 101] width 21 height 4
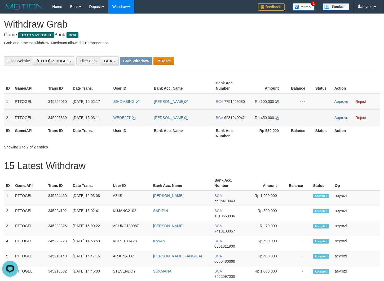
click at [224, 120] on span "6281940942" at bounding box center [234, 117] width 21 height 4
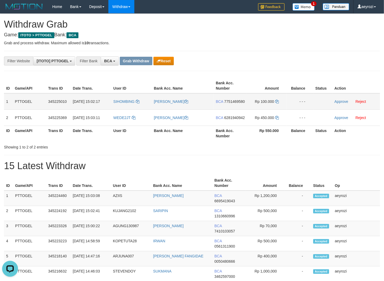
click at [234, 104] on span "7751469580" at bounding box center [234, 101] width 21 height 4
click at [277, 101] on icon at bounding box center [277, 102] width 4 height 4
click at [344, 101] on link "Approve" at bounding box center [341, 101] width 14 height 4
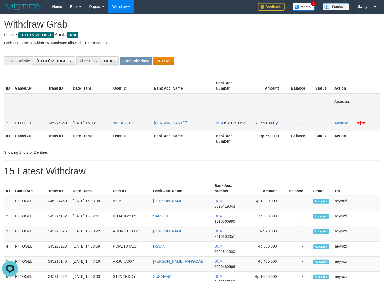
click at [232, 125] on span "6281940942" at bounding box center [234, 123] width 21 height 4
drag, startPoint x: 276, startPoint y: 124, endPoint x: 258, endPoint y: 127, distance: 17.8
click at [276, 124] on icon at bounding box center [277, 123] width 4 height 4
click at [276, 122] on icon at bounding box center [277, 123] width 4 height 4
click at [345, 123] on link "Approve" at bounding box center [341, 123] width 14 height 4
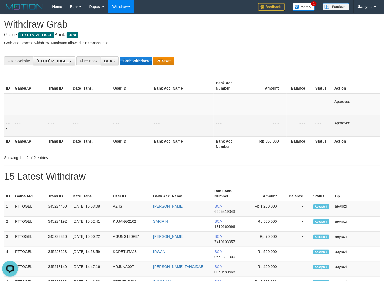
drag, startPoint x: 109, startPoint y: 107, endPoint x: 136, endPoint y: 64, distance: 51.2
click at [109, 105] on td "- - -" at bounding box center [91, 104] width 41 height 22
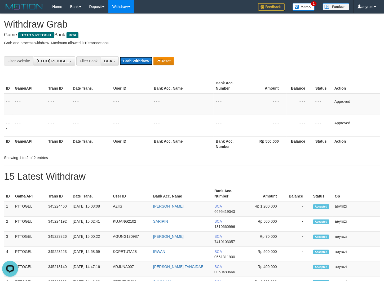
click at [142, 64] on button "Grab Withdraw" at bounding box center [136, 61] width 33 height 8
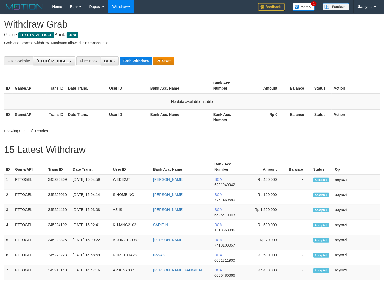
scroll to position [10, 0]
click at [135, 59] on button "Grab Withdraw" at bounding box center [136, 61] width 33 height 8
drag, startPoint x: 0, startPoint y: 0, endPoint x: 136, endPoint y: 59, distance: 148.7
click at [136, 59] on button "Grab Withdraw" at bounding box center [136, 61] width 33 height 8
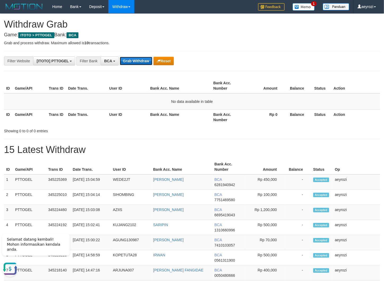
click at [137, 61] on button "Grab Withdraw" at bounding box center [136, 61] width 33 height 8
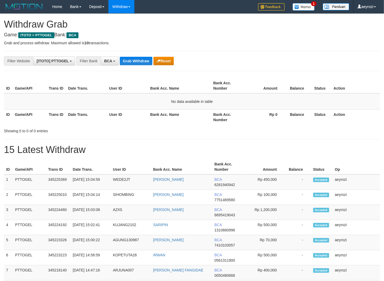
scroll to position [10, 0]
click at [137, 62] on button "Grab Withdraw" at bounding box center [136, 61] width 33 height 8
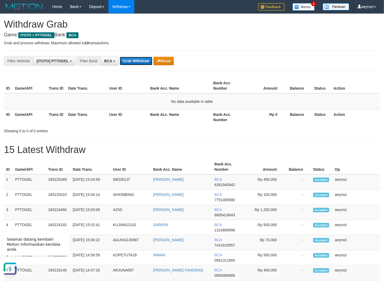
scroll to position [0, 0]
click at [134, 62] on button "Grab Withdraw" at bounding box center [136, 61] width 33 height 8
click at [134, 61] on button "Grab Withdraw" at bounding box center [136, 61] width 33 height 8
click at [104, 117] on th "Date Trans." at bounding box center [86, 116] width 41 height 15
click at [140, 62] on button "Grab Withdraw" at bounding box center [136, 61] width 33 height 8
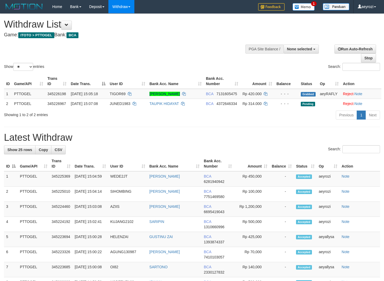
select select
select select "**"
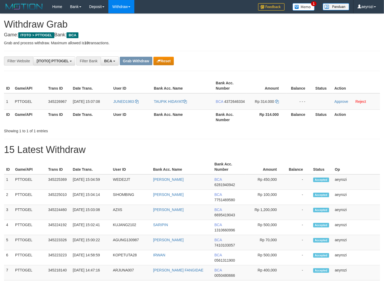
scroll to position [10, 0]
drag, startPoint x: 147, startPoint y: 107, endPoint x: 264, endPoint y: 101, distance: 116.9
click at [269, 105] on tr "1 PTTOGEL 345226967 [DATE] 15:07:08 JUNED1983 TAUPIK HIDAYAT BCA 4372646334 Rp …" at bounding box center [192, 101] width 376 height 16
click at [224, 104] on span "4372646334" at bounding box center [234, 101] width 21 height 4
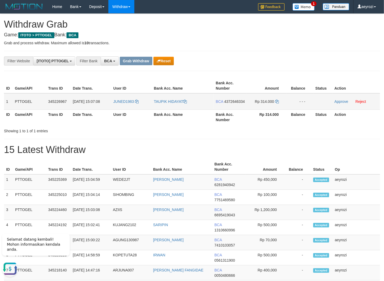
click at [224, 104] on span "4372646334" at bounding box center [234, 101] width 21 height 4
click at [277, 102] on icon at bounding box center [277, 102] width 4 height 4
click at [337, 99] on td "Approve Reject" at bounding box center [356, 101] width 48 height 16
click at [339, 100] on link "Approve" at bounding box center [341, 101] width 14 height 4
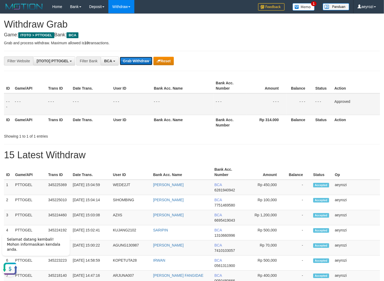
click at [123, 63] on button "Grab Withdraw" at bounding box center [136, 61] width 33 height 8
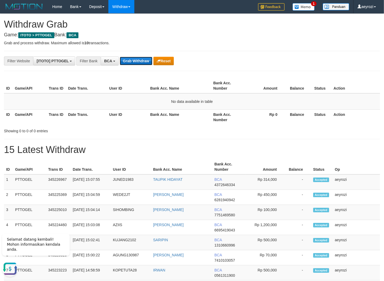
click at [139, 61] on button "Grab Withdraw" at bounding box center [136, 61] width 33 height 8
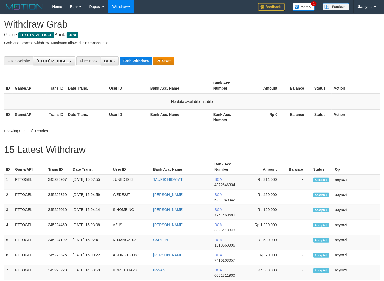
scroll to position [10, 0]
click at [139, 63] on button "Grab Withdraw" at bounding box center [136, 61] width 33 height 8
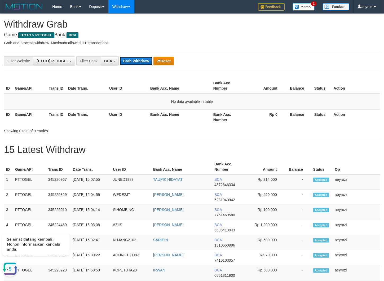
click at [139, 61] on button "Grab Withdraw" at bounding box center [136, 61] width 33 height 8
click at [133, 62] on button "Grab Withdraw" at bounding box center [136, 61] width 33 height 8
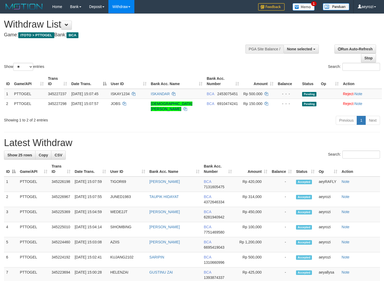
select select
select select "**"
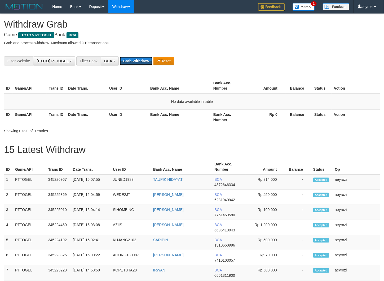
scroll to position [10, 0]
click at [133, 62] on button "Grab Withdraw" at bounding box center [136, 61] width 33 height 8
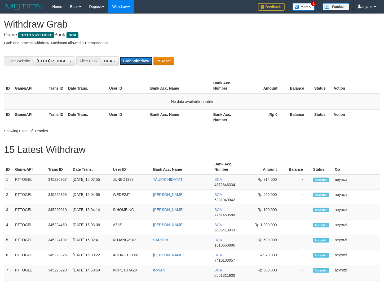
click at [133, 62] on button "Grab Withdraw" at bounding box center [136, 61] width 33 height 8
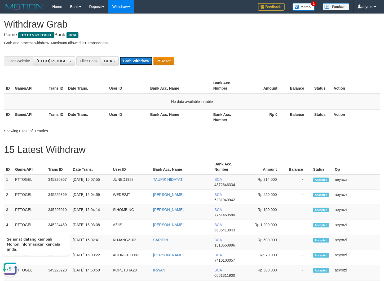
click at [130, 61] on button "Grab Withdraw" at bounding box center [136, 61] width 33 height 8
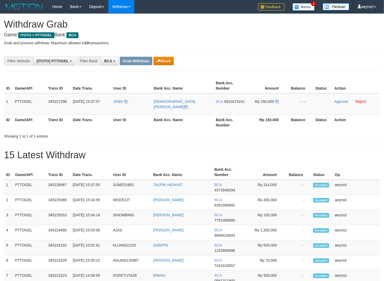
scroll to position [10, 0]
click at [170, 59] on button "Reset" at bounding box center [163, 61] width 20 height 8
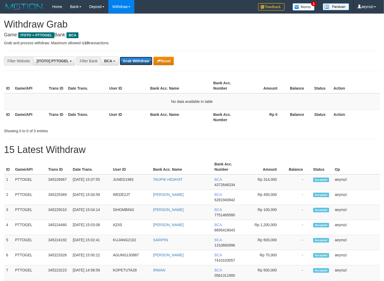
scroll to position [10, 0]
click at [120, 61] on button "Grab Withdraw" at bounding box center [136, 61] width 33 height 8
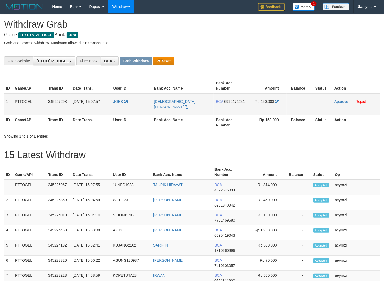
scroll to position [10, 0]
click at [165, 56] on div "**********" at bounding box center [160, 60] width 320 height 9
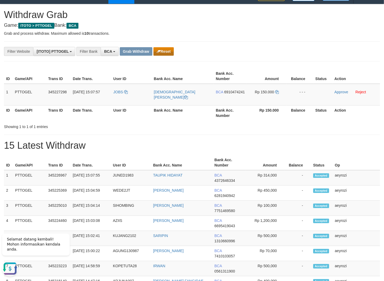
scroll to position [0, 0]
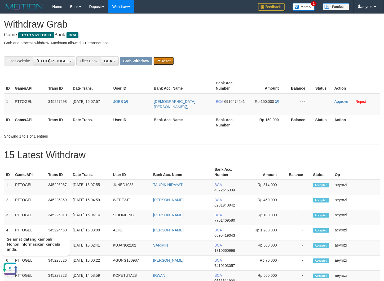
click at [170, 60] on button "Reset" at bounding box center [163, 61] width 20 height 8
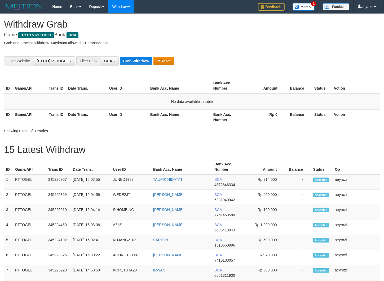
scroll to position [10, 0]
click at [140, 56] on div "**********" at bounding box center [160, 60] width 320 height 9
click at [140, 59] on button "Grab Withdraw" at bounding box center [136, 61] width 33 height 8
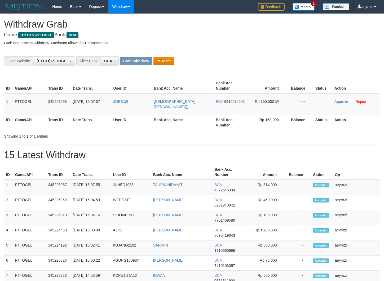
scroll to position [10, 0]
click at [162, 63] on button "Reset" at bounding box center [163, 61] width 20 height 8
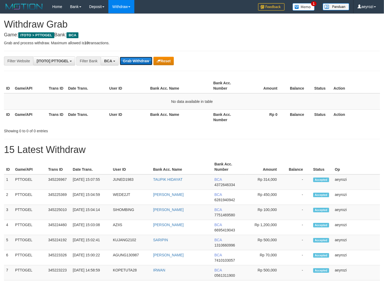
scroll to position [10, 0]
click at [136, 60] on button "Grab Withdraw" at bounding box center [136, 61] width 33 height 8
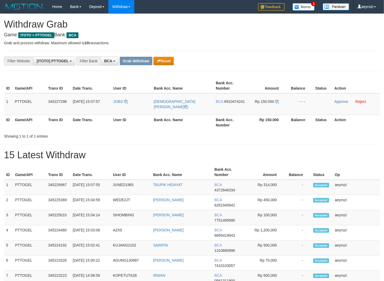
scroll to position [10, 0]
drag, startPoint x: 144, startPoint y: 101, endPoint x: 163, endPoint y: 110, distance: 21.6
click at [275, 104] on tr "1 PTTOGEL 345227298 01/10/2025 15:07:57 JOBS CHRISTIAN JOSHUA F BCA 6910474241 …" at bounding box center [192, 104] width 376 height 22
click at [224, 104] on span "6910474241" at bounding box center [234, 101] width 21 height 4
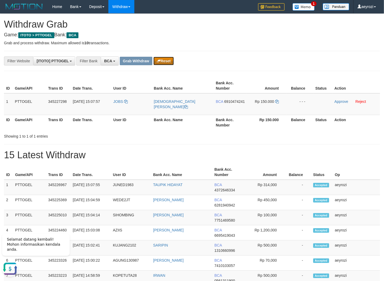
click at [156, 59] on button "Reset" at bounding box center [163, 61] width 20 height 8
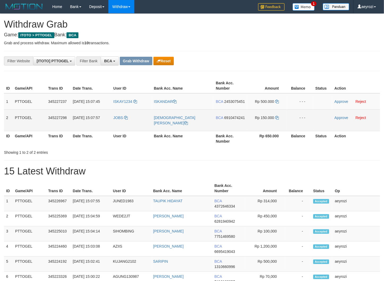
scroll to position [10, 0]
drag, startPoint x: 142, startPoint y: 127, endPoint x: 243, endPoint y: 122, distance: 101.0
click at [253, 123] on tr "2 PTTOGEL 345227298 01/10/2025 15:07:57 JOBS CHRISTIAN JOSHUA F BCA 6910474241 …" at bounding box center [192, 119] width 376 height 21
drag, startPoint x: 142, startPoint y: 112, endPoint x: 273, endPoint y: 125, distance: 132.0
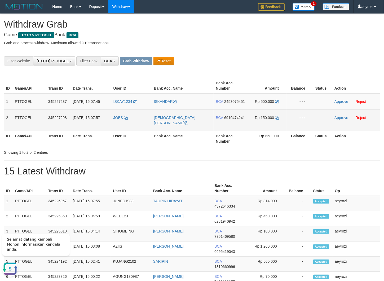
click at [273, 125] on tbody "1 PTTOGEL 345227237 01/10/2025 15:07:45 ISKAY1234 ISKANDAR BCA 2453075451 Rp 50…" at bounding box center [192, 112] width 376 height 38
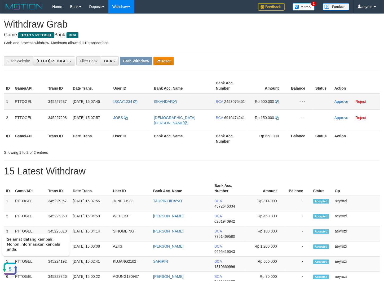
click at [224, 104] on span "2453075451" at bounding box center [234, 101] width 21 height 4
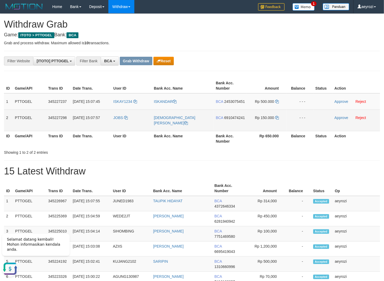
click at [232, 120] on span "6910474241" at bounding box center [234, 117] width 21 height 4
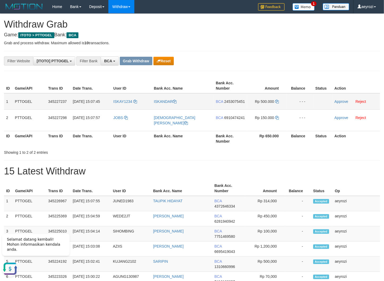
click at [224, 104] on span "2453075451" at bounding box center [234, 101] width 21 height 4
click at [277, 103] on icon at bounding box center [277, 102] width 4 height 4
click at [345, 101] on link "Approve" at bounding box center [341, 101] width 14 height 4
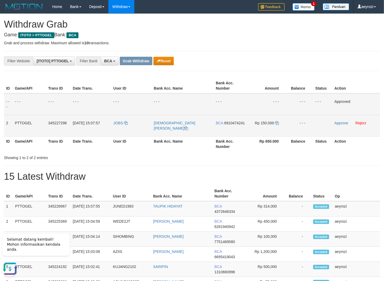
click at [229, 125] on span "6910474241" at bounding box center [234, 123] width 21 height 4
click at [228, 125] on span "6910474241" at bounding box center [234, 123] width 21 height 4
click at [277, 122] on icon at bounding box center [277, 123] width 4 height 4
drag, startPoint x: 277, startPoint y: 122, endPoint x: 123, endPoint y: 120, distance: 153.6
click at [276, 122] on icon at bounding box center [277, 123] width 4 height 4
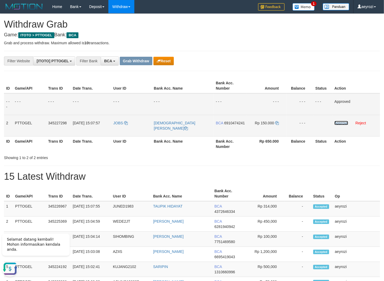
click at [339, 123] on link "Approve" at bounding box center [341, 123] width 14 height 4
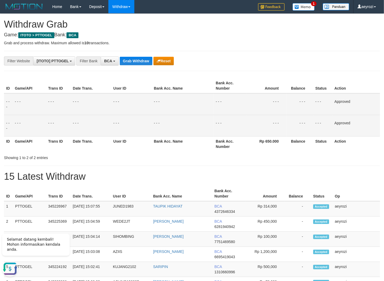
drag, startPoint x: 101, startPoint y: 127, endPoint x: 117, endPoint y: 110, distance: 24.4
click at [101, 126] on td "- - -" at bounding box center [91, 125] width 41 height 21
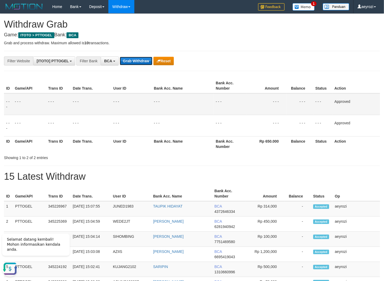
click at [135, 65] on button "Grab Withdraw" at bounding box center [136, 61] width 33 height 8
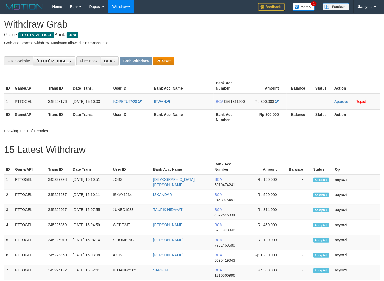
scroll to position [10, 0]
drag, startPoint x: 147, startPoint y: 100, endPoint x: 266, endPoint y: 106, distance: 118.8
click at [275, 104] on tr "1 PTTOGEL 345228176 [DATE] 15:10:03 KOPETUTA28 [GEOGRAPHIC_DATA] BCA 0561311900…" at bounding box center [192, 101] width 376 height 16
click at [240, 101] on span "0561311900" at bounding box center [234, 101] width 21 height 4
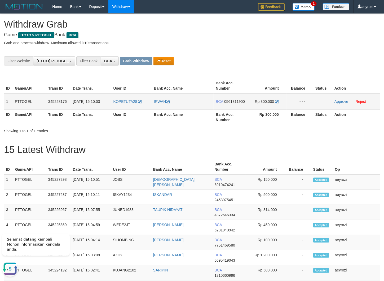
click at [275, 101] on td "Rp 300.000" at bounding box center [267, 101] width 40 height 16
click at [277, 101] on icon at bounding box center [277, 102] width 4 height 4
copy td
drag, startPoint x: 277, startPoint y: 101, endPoint x: 274, endPoint y: 102, distance: 3.4
click at [276, 101] on icon at bounding box center [277, 102] width 4 height 4
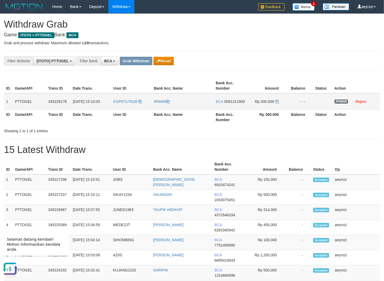
click at [346, 101] on link "Approve" at bounding box center [341, 101] width 14 height 4
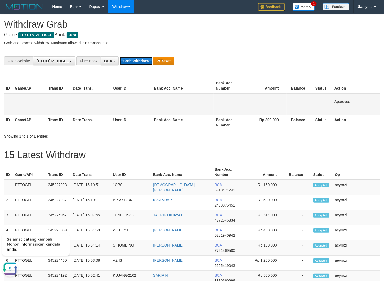
click at [135, 60] on button "Grab Withdraw" at bounding box center [136, 61] width 33 height 8
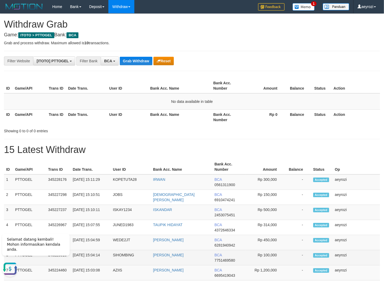
click at [300, 250] on td "-" at bounding box center [298, 257] width 26 height 15
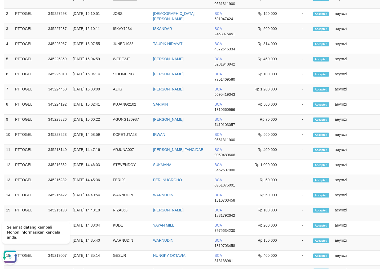
scroll to position [45, 0]
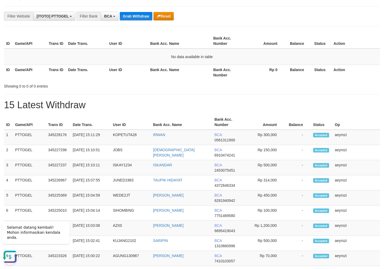
click at [246, 92] on div "**********" at bounding box center [192, 250] width 384 height 562
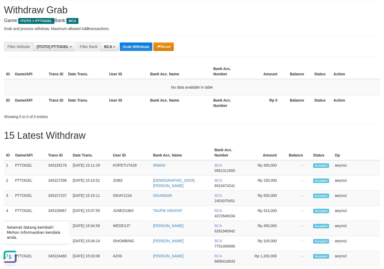
scroll to position [7, 0]
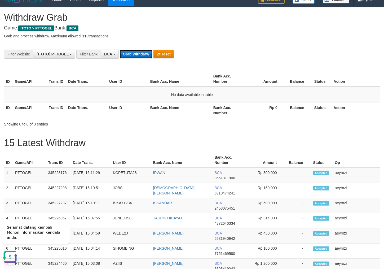
click at [136, 55] on button "Grab Withdraw" at bounding box center [136, 54] width 33 height 8
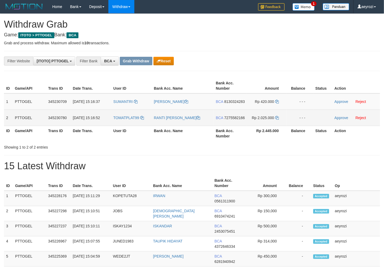
scroll to position [10, 0]
drag, startPoint x: 149, startPoint y: 106, endPoint x: 259, endPoint y: 127, distance: 111.9
click at [259, 126] on tbody "1 PTTOGEL 345230709 [DATE] 15:16:37 SUMANTRI [PERSON_NAME] BCA 8130324283 Rp 42…" at bounding box center [192, 109] width 376 height 33
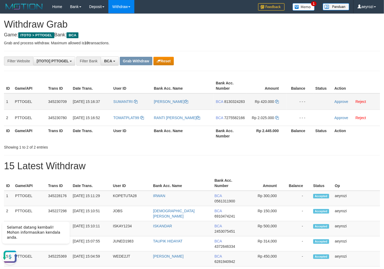
click at [224, 104] on span "8130324283" at bounding box center [234, 101] width 21 height 4
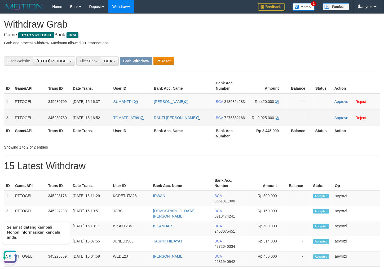
click at [226, 120] on span "7275582166" at bounding box center [234, 117] width 21 height 4
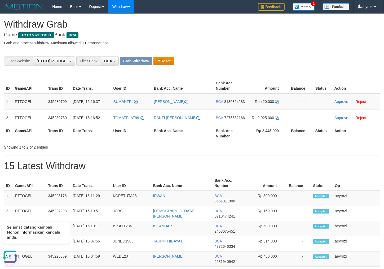
drag, startPoint x: 82, startPoint y: 154, endPoint x: 154, endPoint y: 115, distance: 82.1
click at [83, 150] on div "ID Game/API Trans ID Date Trans. User ID Bank Acc. Name Bank Acc. Number Amount…" at bounding box center [192, 112] width 376 height 73
click at [224, 104] on span "8130324283" at bounding box center [234, 101] width 21 height 4
click at [228, 104] on span "8130324283" at bounding box center [234, 101] width 21 height 4
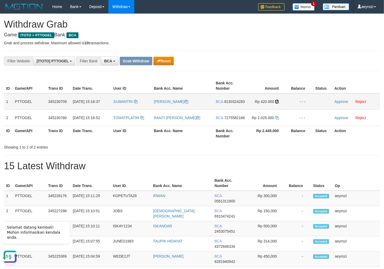
click at [275, 100] on icon at bounding box center [277, 102] width 4 height 4
click at [344, 100] on link "Approve" at bounding box center [341, 101] width 14 height 4
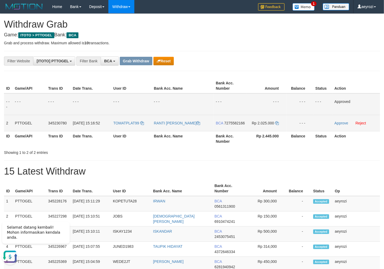
click at [226, 125] on span "7275582166" at bounding box center [234, 123] width 21 height 4
click at [277, 121] on icon at bounding box center [277, 123] width 4 height 4
click at [339, 123] on link "Approve" at bounding box center [341, 123] width 14 height 4
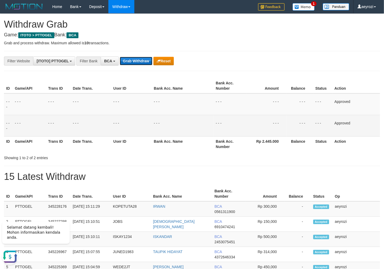
click at [138, 60] on button "Grab Withdraw" at bounding box center [136, 61] width 33 height 8
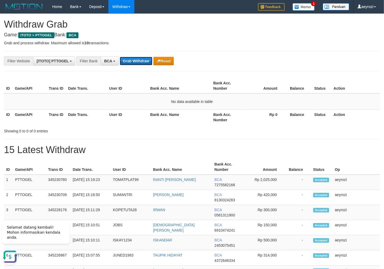
click at [146, 61] on button "Grab Withdraw" at bounding box center [136, 61] width 33 height 8
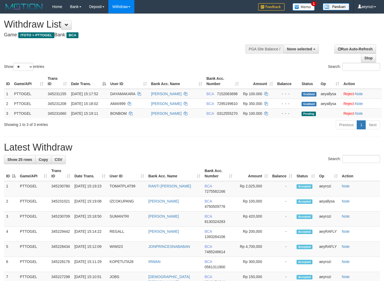
select select
select select "**"
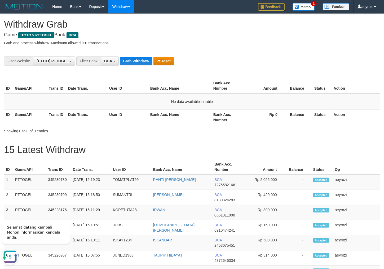
click at [306, 41] on p "Grab and process withdraw. Maximum allowed is 10 transactions." at bounding box center [192, 42] width 376 height 5
click at [129, 61] on button "Grab Withdraw" at bounding box center [136, 61] width 33 height 8
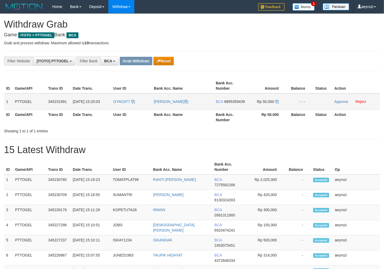
scroll to position [10, 0]
drag, startPoint x: 152, startPoint y: 111, endPoint x: 86, endPoint y: 108, distance: 66.3
click at [263, 109] on tr "1 PTTOGEL 345231991 [DATE] 15:20:03 GYM1977 [PERSON_NAME] BCA 8895359439 Rp 50.…" at bounding box center [192, 101] width 376 height 16
click at [229, 104] on span "8895359439" at bounding box center [234, 101] width 21 height 4
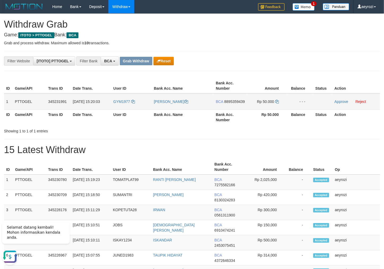
click at [224, 104] on span "8895359439" at bounding box center [234, 101] width 21 height 4
click at [230, 104] on span "8895359439" at bounding box center [234, 101] width 21 height 4
click at [231, 104] on span "8895359439" at bounding box center [234, 101] width 21 height 4
click at [224, 104] on span "8895359439" at bounding box center [234, 101] width 21 height 4
drag, startPoint x: 230, startPoint y: 106, endPoint x: 219, endPoint y: 102, distance: 12.1
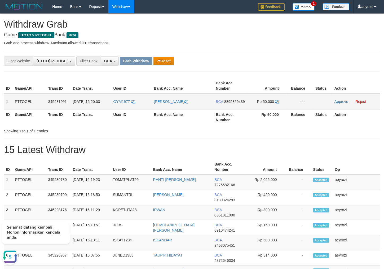
click at [226, 104] on span "8895359439" at bounding box center [234, 101] width 21 height 4
click at [278, 100] on icon at bounding box center [277, 102] width 4 height 4
click at [224, 104] on span "8895359439" at bounding box center [234, 101] width 21 height 4
drag, startPoint x: 217, startPoint y: 106, endPoint x: 3, endPoint y: 111, distance: 214.1
click at [224, 104] on span "8895359439" at bounding box center [234, 101] width 21 height 4
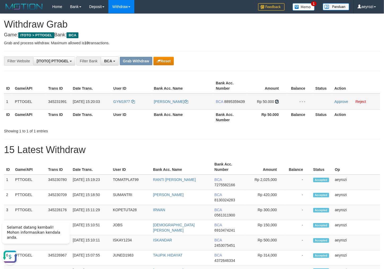
click at [279, 101] on icon at bounding box center [277, 102] width 4 height 4
click at [341, 101] on link "Approve" at bounding box center [341, 101] width 14 height 4
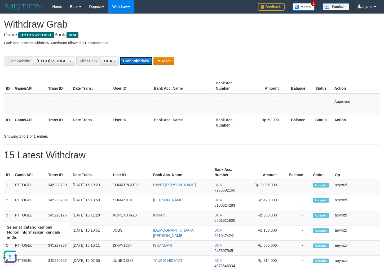
click at [128, 65] on button "Grab Withdraw" at bounding box center [136, 61] width 33 height 8
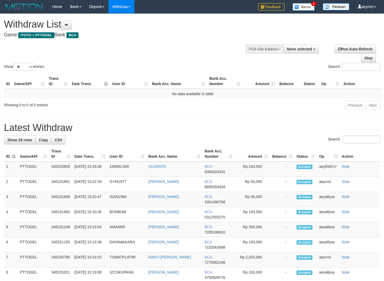
select select
select select "**"
click at [105, 64] on div "Show ** ** ** *** entries" at bounding box center [96, 67] width 184 height 9
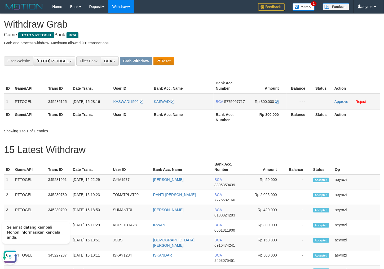
drag, startPoint x: 127, startPoint y: 109, endPoint x: 263, endPoint y: 110, distance: 135.6
click at [263, 110] on tr "1 PTTOGEL 345235125 01/10/2025 15:28:16 KASWADI1506 KASWADI BCA 5775097717 Rp 3…" at bounding box center [192, 101] width 376 height 16
click at [226, 104] on span "5775097717" at bounding box center [234, 101] width 21 height 4
click at [277, 103] on icon at bounding box center [277, 102] width 4 height 4
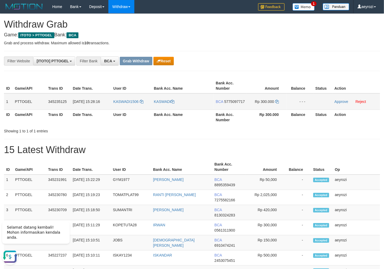
click at [228, 104] on span "5775097717" at bounding box center [234, 101] width 21 height 4
click at [276, 102] on icon at bounding box center [277, 102] width 4 height 4
click at [336, 102] on link "Approve" at bounding box center [341, 101] width 14 height 4
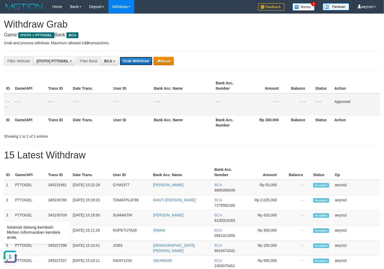
click at [149, 64] on button "Grab Withdraw" at bounding box center [136, 61] width 33 height 8
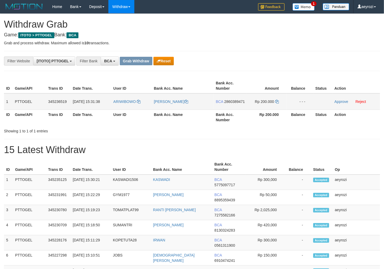
drag, startPoint x: 141, startPoint y: 109, endPoint x: 260, endPoint y: 110, distance: 118.7
click at [260, 110] on tr "1 PTTOGEL 345236519 [DATE] 15:31:38 ARIWIBOWO [PERSON_NAME] BCA 2860389471 Rp 2…" at bounding box center [192, 101] width 376 height 16
click at [225, 104] on span "2860389471" at bounding box center [234, 101] width 21 height 4
click at [224, 104] on span "2860389471" at bounding box center [234, 101] width 21 height 4
click at [277, 100] on icon at bounding box center [277, 102] width 4 height 4
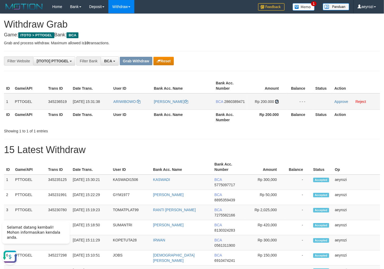
drag, startPoint x: 277, startPoint y: 100, endPoint x: 163, endPoint y: 106, distance: 113.8
click at [276, 101] on icon at bounding box center [277, 102] width 4 height 4
click at [345, 103] on link "Approve" at bounding box center [341, 101] width 14 height 4
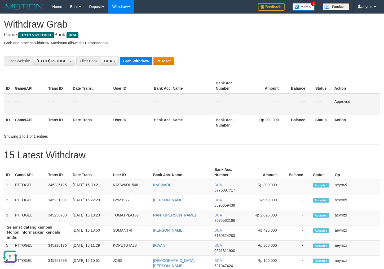
click at [64, 124] on th "Trans ID" at bounding box center [58, 122] width 25 height 15
click at [104, 159] on h1 "15 Latest Withdraw" at bounding box center [192, 155] width 376 height 11
drag, startPoint x: 112, startPoint y: 151, endPoint x: 1, endPoint y: 134, distance: 112.6
click at [111, 150] on h1 "15 Latest Withdraw" at bounding box center [192, 155] width 376 height 11
click at [253, 86] on th "Amount" at bounding box center [267, 85] width 40 height 15
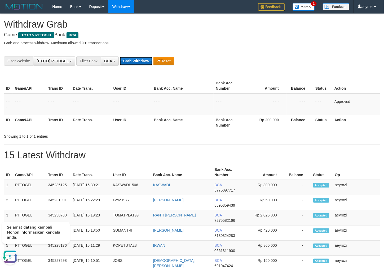
click at [134, 58] on button "Grab Withdraw" at bounding box center [136, 61] width 33 height 8
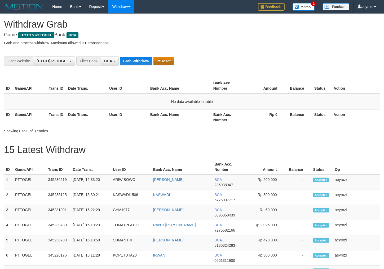
scroll to position [10, 0]
click at [142, 61] on button "Grab Withdraw" at bounding box center [136, 61] width 33 height 8
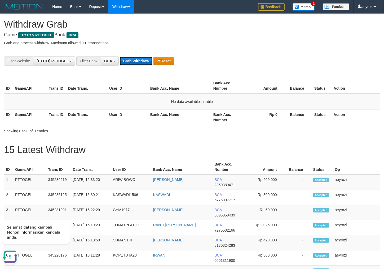
click at [127, 61] on button "Grab Withdraw" at bounding box center [136, 61] width 33 height 8
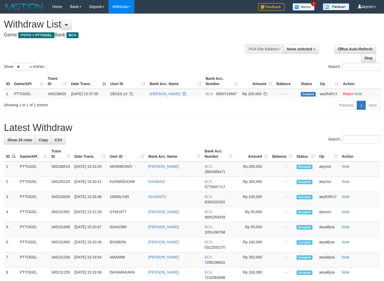
select select
select select "**"
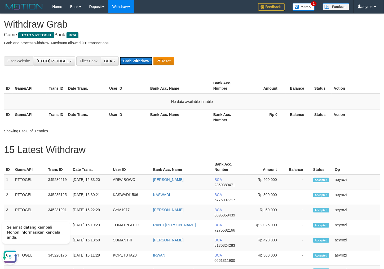
click at [149, 61] on button "Grab Withdraw" at bounding box center [136, 61] width 33 height 8
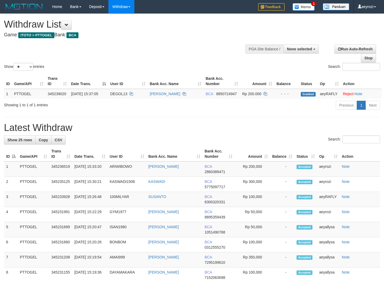
select select
select select "**"
drag, startPoint x: 96, startPoint y: 133, endPoint x: 114, endPoint y: 87, distance: 50.3
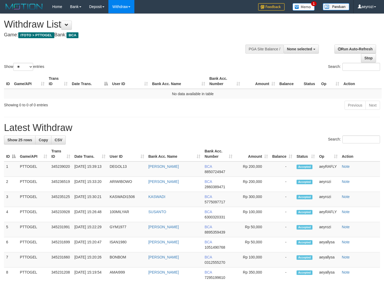
select select
select select "**"
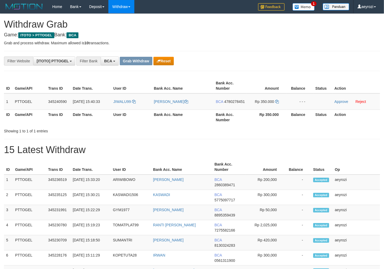
scroll to position [10, 0]
drag, startPoint x: 227, startPoint y: 111, endPoint x: 135, endPoint y: 100, distance: 92.1
click at [255, 102] on tr "1 PTTOGEL 345240590 01/10/2025 15:40:33 JIWALU99 DAVIR ZAMZAMI BCA 4780278451 R…" at bounding box center [192, 101] width 376 height 16
click at [233, 104] on span "4780278451" at bounding box center [234, 101] width 21 height 4
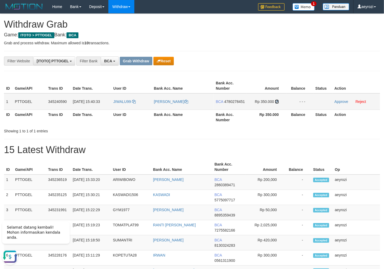
click at [278, 102] on icon at bounding box center [277, 102] width 4 height 4
drag, startPoint x: 278, startPoint y: 102, endPoint x: 65, endPoint y: 109, distance: 213.0
click at [276, 102] on icon at bounding box center [277, 102] width 4 height 4
click at [347, 100] on link "Approve" at bounding box center [341, 101] width 14 height 4
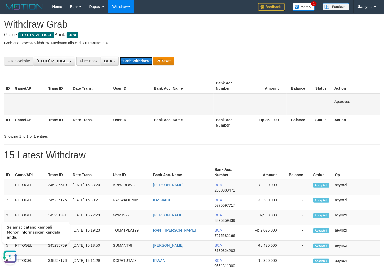
click at [142, 64] on button "Grab Withdraw" at bounding box center [136, 61] width 33 height 8
click at [141, 64] on button "Grab Withdraw" at bounding box center [136, 61] width 33 height 8
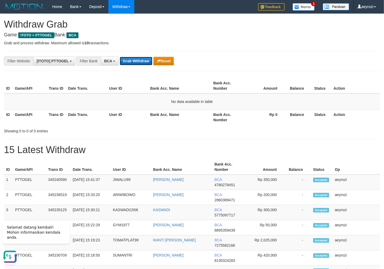
click at [149, 61] on button "Grab Withdraw" at bounding box center [136, 61] width 33 height 8
click at [127, 64] on button "Grab Withdraw" at bounding box center [136, 61] width 33 height 8
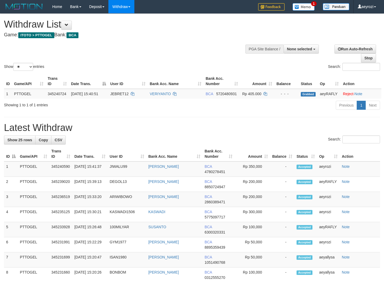
select select
select select "**"
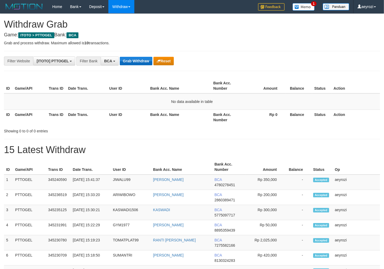
scroll to position [10, 0]
click at [147, 64] on button "Grab Withdraw" at bounding box center [136, 61] width 33 height 8
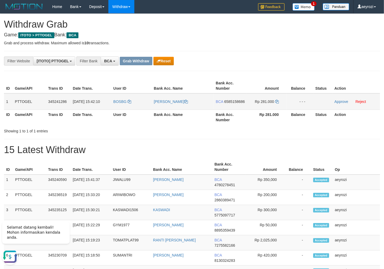
drag, startPoint x: 137, startPoint y: 106, endPoint x: 253, endPoint y: 105, distance: 116.0
click at [253, 105] on tr "1 PTTOGEL 345241286 01/10/2025 15:42:10 BOSBG MUH SUHAN M NOR BCA 6585158686 Rp…" at bounding box center [192, 101] width 376 height 16
click at [232, 104] on span "6585158686" at bounding box center [234, 101] width 21 height 4
drag, startPoint x: 232, startPoint y: 107, endPoint x: 218, endPoint y: 104, distance: 14.7
click at [233, 104] on span "6585158686" at bounding box center [234, 101] width 21 height 4
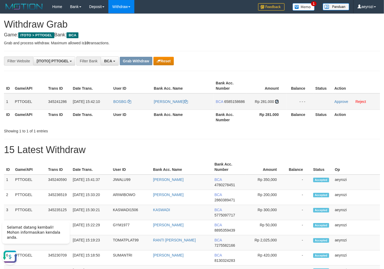
click at [276, 100] on icon at bounding box center [277, 102] width 4 height 4
drag, startPoint x: 276, startPoint y: 100, endPoint x: 42, endPoint y: 95, distance: 234.2
click at [276, 100] on icon at bounding box center [277, 102] width 4 height 4
click at [337, 102] on link "Approve" at bounding box center [341, 101] width 14 height 4
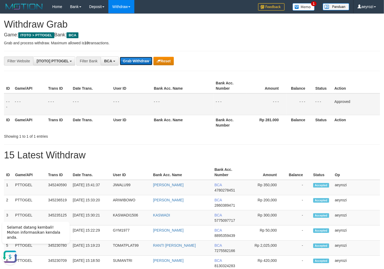
click at [137, 59] on button "Grab Withdraw" at bounding box center [136, 61] width 33 height 8
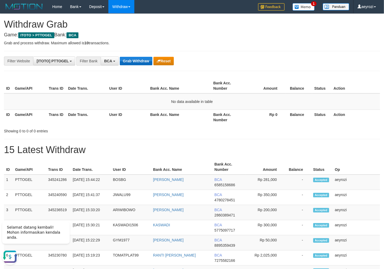
drag, startPoint x: 115, startPoint y: 106, endPoint x: 126, endPoint y: 64, distance: 44.1
click at [114, 106] on td "No data available in table" at bounding box center [192, 101] width 376 height 16
click at [128, 58] on button "Grab Withdraw" at bounding box center [136, 61] width 33 height 8
click at [141, 58] on button "Grab Withdraw" at bounding box center [136, 61] width 33 height 8
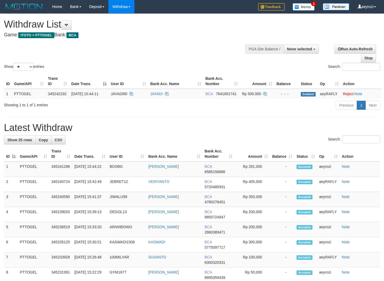
select select
select select "**"
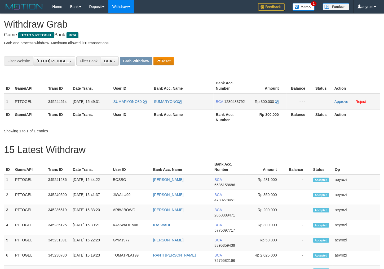
scroll to position [10, 0]
drag, startPoint x: 136, startPoint y: 107, endPoint x: 244, endPoint y: 106, distance: 108.1
click at [261, 110] on tr "1 PTTOGEL 345244614 01/10/2025 15:49:31 SUMARYONO80 SUMARYONO BCA 1280483792 Rp…" at bounding box center [192, 101] width 376 height 16
click at [230, 104] on span "1280483792" at bounding box center [234, 101] width 21 height 4
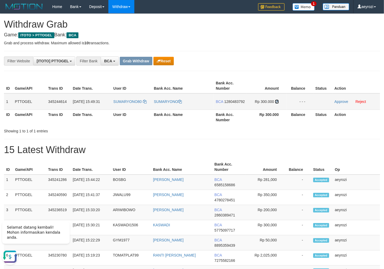
click at [277, 101] on icon at bounding box center [277, 102] width 4 height 4
click at [340, 102] on link "Approve" at bounding box center [341, 101] width 14 height 4
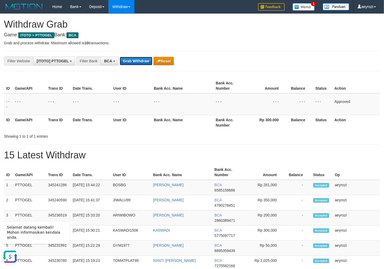
click at [124, 58] on button "Grab Withdraw" at bounding box center [136, 61] width 33 height 8
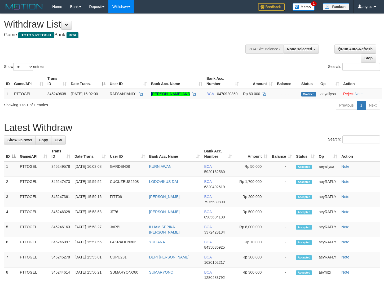
select select
select select "**"
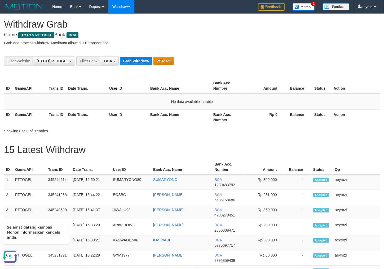
click at [136, 61] on button "Grab Withdraw" at bounding box center [136, 61] width 33 height 8
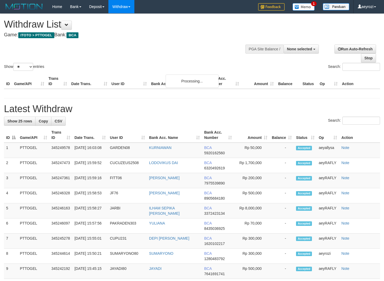
select select
select select "**"
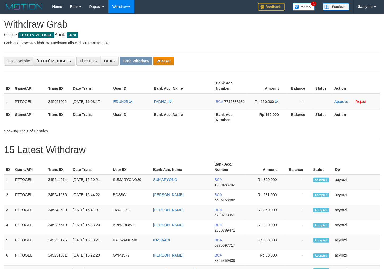
scroll to position [10, 0]
click at [171, 60] on button "Reset" at bounding box center [163, 61] width 20 height 8
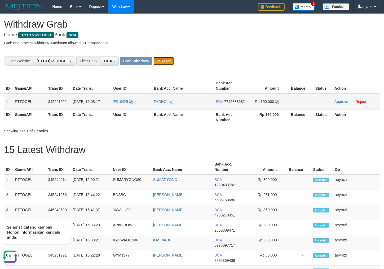
scroll to position [0, 0]
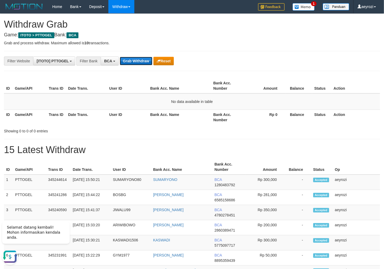
click at [135, 65] on button "Grab Withdraw" at bounding box center [136, 61] width 33 height 8
click at [136, 65] on div "**********" at bounding box center [160, 60] width 320 height 9
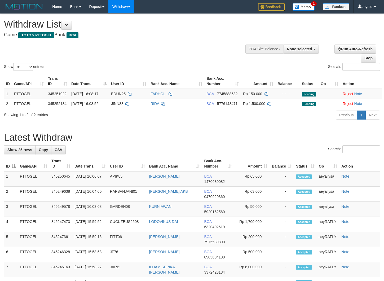
select select
select select "**"
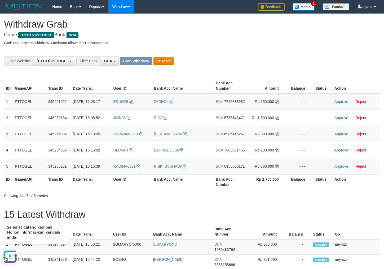
drag, startPoint x: 139, startPoint y: 108, endPoint x: 142, endPoint y: 147, distance: 39.4
click at [277, 174] on tbody "1 PTTOGEL 345251922 [DATE] 16:08:17 EDUN25 FADHOLI BCA 7745888682 Rp 150.000 - …" at bounding box center [192, 133] width 376 height 81
copy tr
click at [168, 64] on button "Reset" at bounding box center [163, 61] width 20 height 8
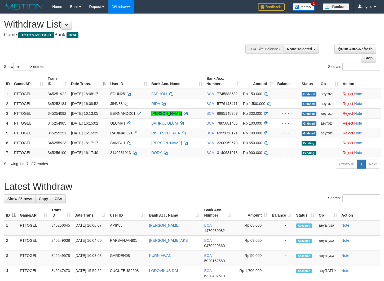
select select
select select "**"
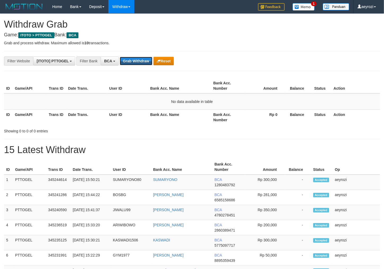
click at [144, 58] on button "Grab Withdraw" at bounding box center [136, 61] width 33 height 8
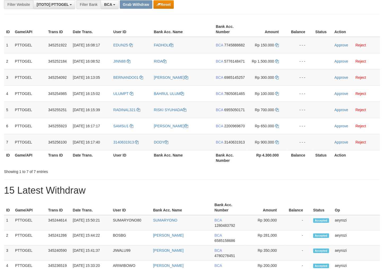
scroll to position [57, 0]
drag, startPoint x: 161, startPoint y: 72, endPoint x: 261, endPoint y: 167, distance: 138.1
click at [261, 150] on tbody "1 PTTOGEL 345251922 01/10/2025 16:08:17 EDUN25 FADHOLI BCA 7745888682 Rp 150.00…" at bounding box center [192, 93] width 376 height 113
click at [232, 47] on span "7745888682" at bounding box center [234, 45] width 21 height 4
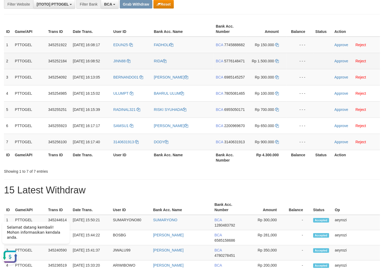
click at [233, 63] on span "5776148471" at bounding box center [234, 61] width 21 height 4
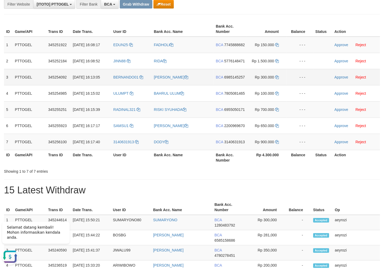
click at [226, 79] on span "6985145257" at bounding box center [234, 77] width 21 height 4
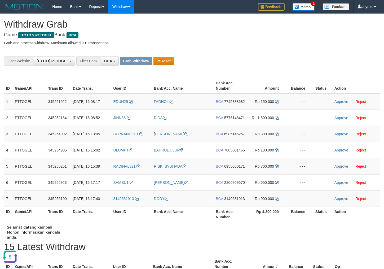
click at [103, 34] on h4 "Game: ITOTO > PTTOGEL Bank: BCA" at bounding box center [192, 34] width 376 height 5
click at [158, 63] on icon "button" at bounding box center [159, 61] width 4 height 4
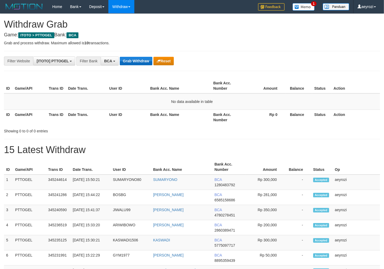
scroll to position [10, 0]
click at [135, 58] on button "Grab Withdraw" at bounding box center [136, 61] width 33 height 8
click at [135, 59] on button "Grab Withdraw" at bounding box center [136, 61] width 33 height 8
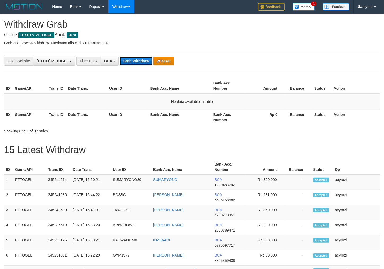
click at [135, 59] on button "Grab Withdraw" at bounding box center [136, 61] width 33 height 8
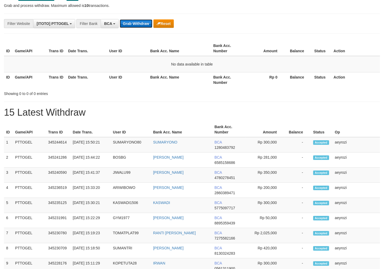
scroll to position [38, 0]
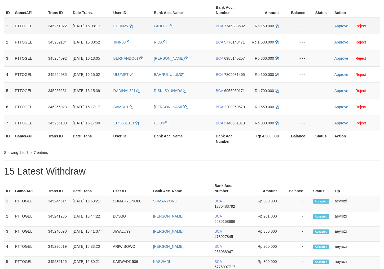
scroll to position [10, 0]
drag, startPoint x: 139, startPoint y: 33, endPoint x: 276, endPoint y: 163, distance: 189.0
click at [277, 131] on tbody "1 PTTOGEL 345251922 01/10/2025 16:08:17 EDUN25 FADHOLI BCA 7745888682 Rp 150.00…" at bounding box center [192, 74] width 376 height 113
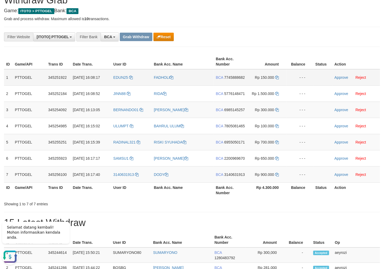
scroll to position [19, 0]
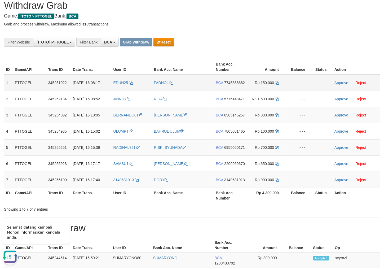
click at [225, 85] on span "7745888682" at bounding box center [234, 83] width 21 height 4
click at [276, 82] on icon at bounding box center [277, 83] width 4 height 4
click at [276, 83] on icon at bounding box center [277, 83] width 4 height 4
click at [347, 82] on link "Approve" at bounding box center [341, 83] width 14 height 4
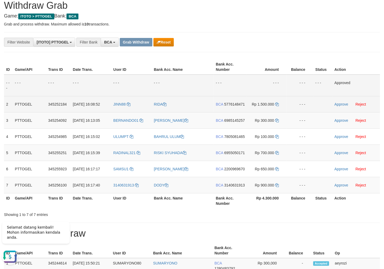
click at [224, 106] on span "5776148471" at bounding box center [234, 104] width 21 height 4
click at [276, 103] on icon at bounding box center [277, 104] width 4 height 4
click at [275, 103] on td "Rp 1.500.000" at bounding box center [267, 104] width 40 height 16
click at [275, 103] on icon at bounding box center [277, 104] width 4 height 4
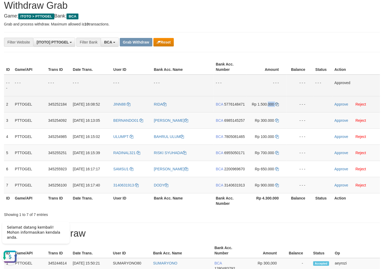
copy td "000"
click at [276, 103] on icon at bounding box center [277, 104] width 4 height 4
click at [340, 104] on link "Approve" at bounding box center [341, 104] width 14 height 4
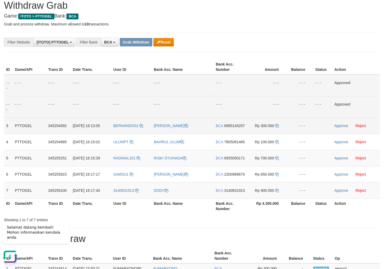
click at [218, 127] on td "BCA 6985145257" at bounding box center [229, 125] width 33 height 16
click at [224, 128] on span "6985145257" at bounding box center [234, 125] width 21 height 4
click at [279, 124] on icon at bounding box center [277, 126] width 4 height 4
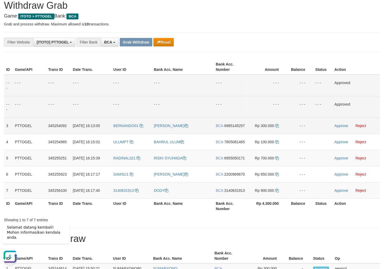
click at [119, 133] on td "BERNANDO01" at bounding box center [131, 125] width 41 height 16
copy link "BERNANDO01"
click at [111, 80] on td "- - -" at bounding box center [131, 85] width 41 height 22
click at [342, 125] on link "Approve" at bounding box center [341, 125] width 14 height 4
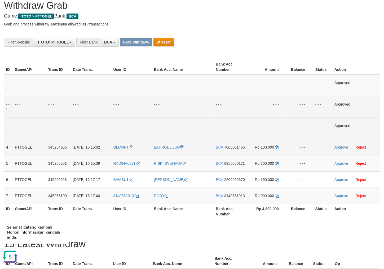
click at [224, 149] on span "7805081465" at bounding box center [234, 147] width 21 height 4
click at [275, 147] on td "Rp 100.000" at bounding box center [267, 147] width 40 height 16
click at [276, 147] on icon at bounding box center [277, 147] width 4 height 4
copy td "000"
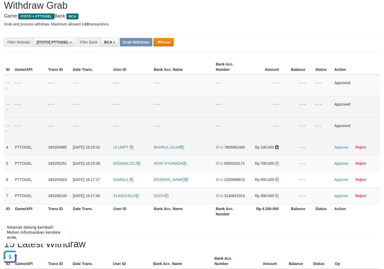
click at [276, 147] on icon at bounding box center [277, 147] width 4 height 4
click at [347, 148] on link "Approve" at bounding box center [341, 147] width 14 height 4
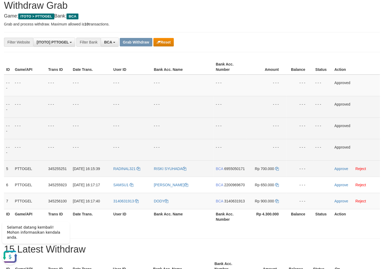
click at [228, 171] on span "6955050171" at bounding box center [234, 168] width 21 height 4
click at [276, 170] on icon at bounding box center [277, 169] width 4 height 4
click at [338, 167] on link "Approve" at bounding box center [341, 168] width 14 height 4
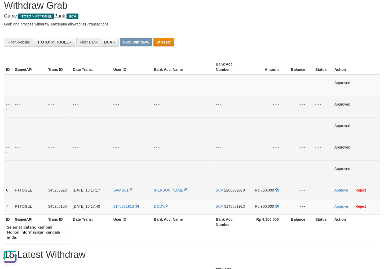
click at [235, 192] on span "2200969670" at bounding box center [234, 190] width 21 height 4
click at [224, 192] on span "2200969670" at bounding box center [234, 190] width 21 height 4
click at [277, 189] on icon at bounding box center [277, 190] width 4 height 4
click at [338, 191] on link "Approve" at bounding box center [341, 190] width 14 height 4
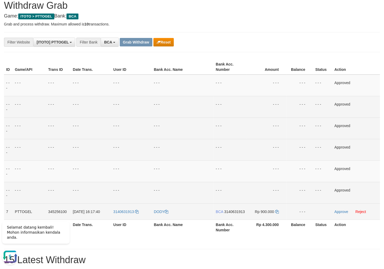
click at [225, 213] on span "3140631913" at bounding box center [234, 211] width 21 height 4
click at [277, 211] on icon at bounding box center [277, 211] width 4 height 4
click at [340, 212] on link "Approve" at bounding box center [341, 211] width 14 height 4
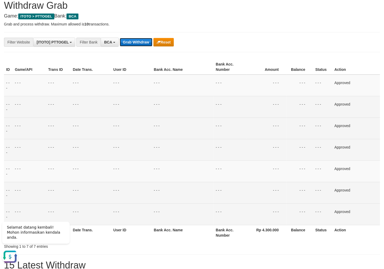
click at [139, 43] on button "Grab Withdraw" at bounding box center [136, 42] width 33 height 8
click at [138, 43] on button "Grab Withdraw" at bounding box center [136, 42] width 33 height 8
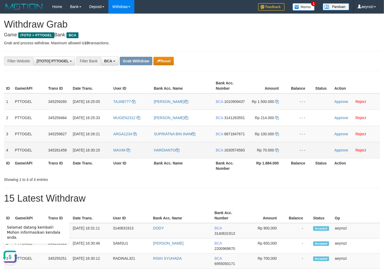
drag, startPoint x: 128, startPoint y: 113, endPoint x: 272, endPoint y: 174, distance: 155.9
click at [272, 158] on tbody "1 PTTOGEL 345259260 [DATE] 16:25:05 TAJAB777 [PERSON_NAME] BCA 1010909437 Rp 1.…" at bounding box center [192, 125] width 376 height 65
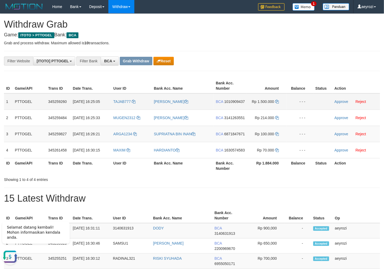
click at [223, 102] on span "BCA" at bounding box center [219, 101] width 7 height 4
click at [225, 104] on span "1010909437" at bounding box center [234, 101] width 21 height 4
click at [110, 86] on th "Date Trans." at bounding box center [91, 85] width 41 height 15
click at [224, 104] on span "1010909437" at bounding box center [234, 101] width 21 height 4
click at [277, 102] on icon at bounding box center [277, 102] width 4 height 4
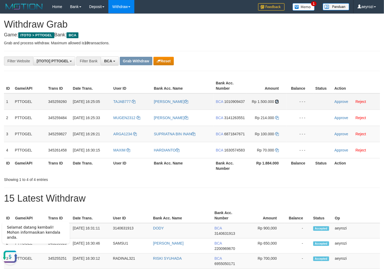
click at [277, 102] on icon at bounding box center [277, 102] width 4 height 4
click at [346, 103] on link "Approve" at bounding box center [341, 101] width 14 height 4
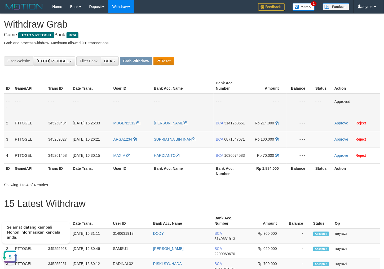
click at [224, 125] on span "3141263551" at bounding box center [234, 123] width 21 height 4
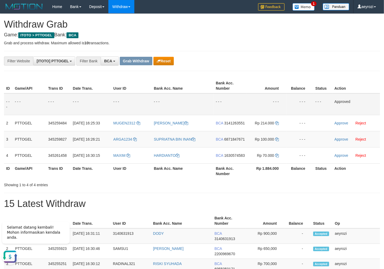
drag, startPoint x: 230, startPoint y: 128, endPoint x: 24, endPoint y: 106, distance: 207.2
click at [226, 125] on span "3141263551" at bounding box center [234, 123] width 21 height 4
click at [229, 141] on span "6871847671" at bounding box center [234, 139] width 21 height 4
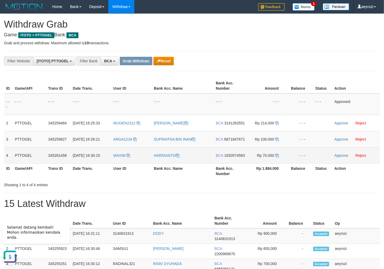
drag, startPoint x: 228, startPoint y: 170, endPoint x: 211, endPoint y: 159, distance: 19.5
click at [228, 157] on span "1630574583" at bounding box center [234, 155] width 21 height 4
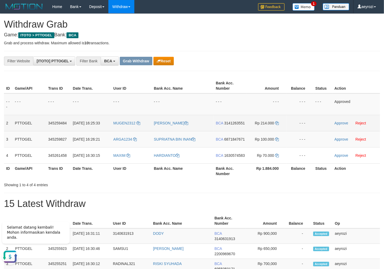
click at [231, 125] on span "3141263551" at bounding box center [234, 123] width 21 height 4
click at [277, 122] on icon at bounding box center [277, 123] width 4 height 4
click at [341, 122] on link "Approve" at bounding box center [341, 123] width 14 height 4
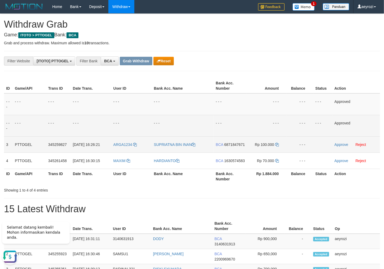
drag, startPoint x: 232, startPoint y: 149, endPoint x: 45, endPoint y: 128, distance: 187.5
click at [231, 146] on span "6871847671" at bounding box center [234, 144] width 21 height 4
click at [279, 142] on td "Rp 100.000" at bounding box center [267, 144] width 40 height 16
click at [277, 143] on icon at bounding box center [277, 144] width 4 height 4
click at [342, 145] on link "Approve" at bounding box center [341, 144] width 14 height 4
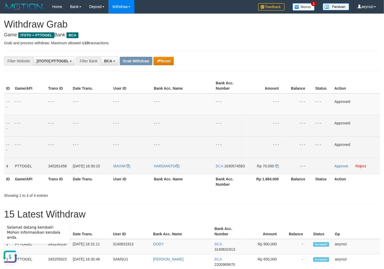
click at [226, 168] on span "1630574583" at bounding box center [234, 166] width 21 height 4
click at [277, 167] on icon at bounding box center [277, 166] width 4 height 4
click at [277, 165] on icon at bounding box center [277, 166] width 4 height 4
click at [338, 166] on link "Approve" at bounding box center [341, 166] width 14 height 4
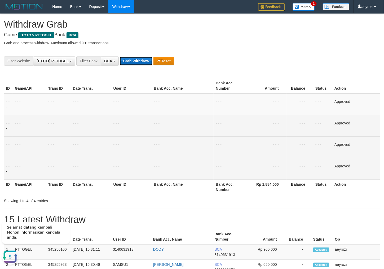
click at [134, 59] on button "Grab Withdraw" at bounding box center [136, 61] width 33 height 8
